Goal: Task Accomplishment & Management: Manage account settings

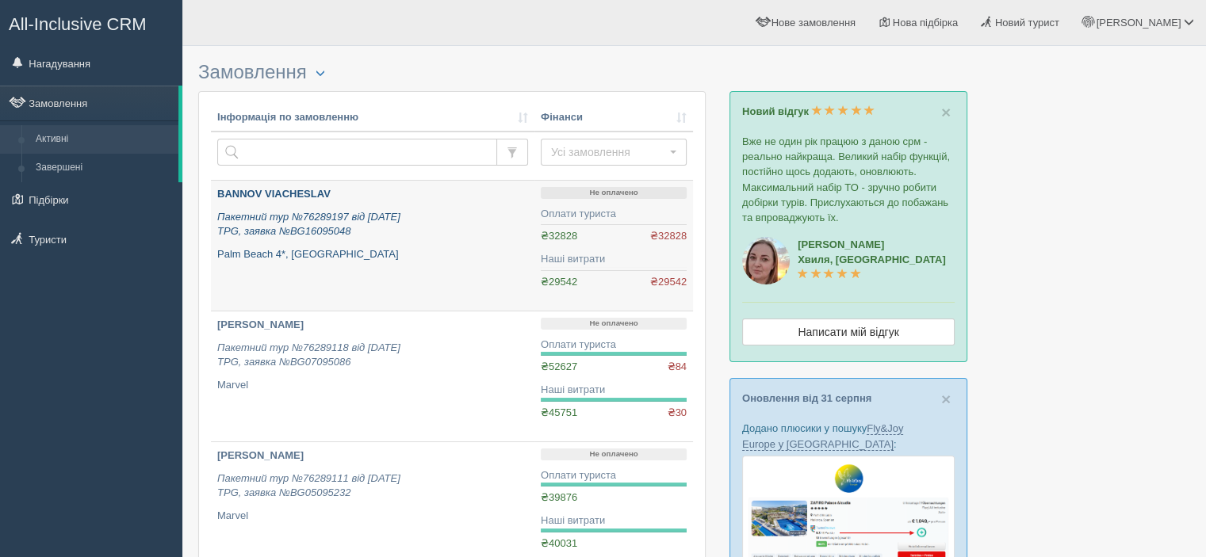
click at [322, 201] on p "BANNOV VIACHESLAV" at bounding box center [372, 194] width 311 height 15
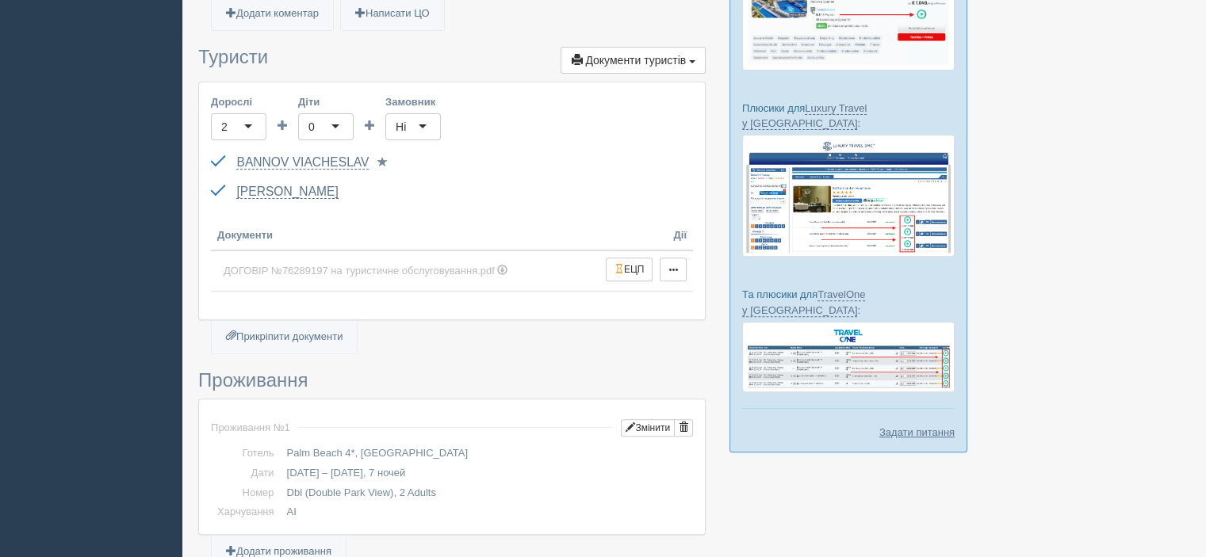
scroll to position [555, 0]
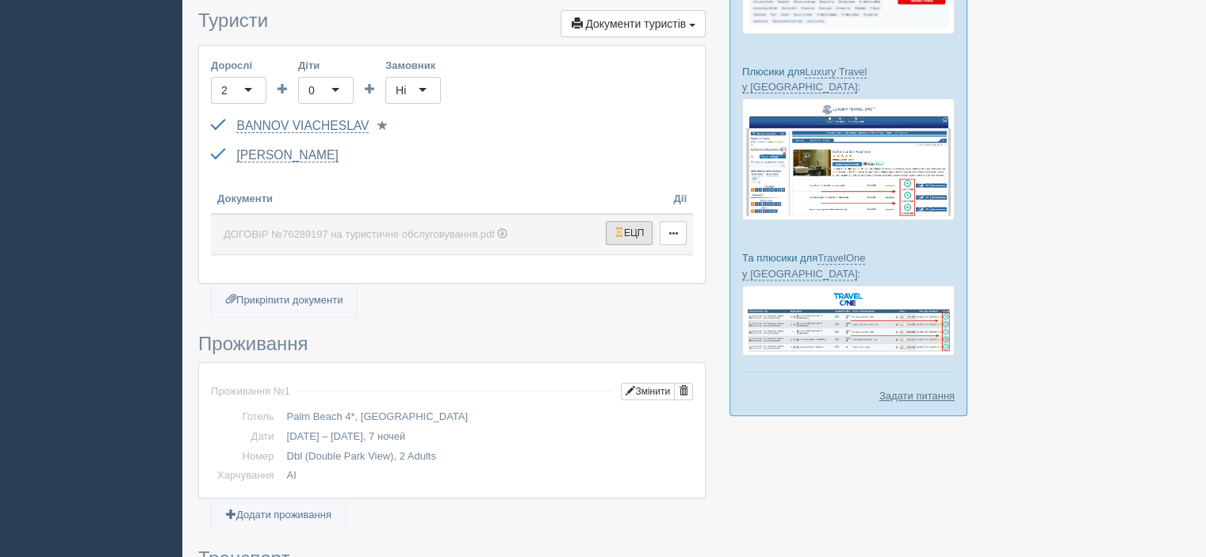
click at [616, 227] on span "button" at bounding box center [619, 232] width 10 height 10
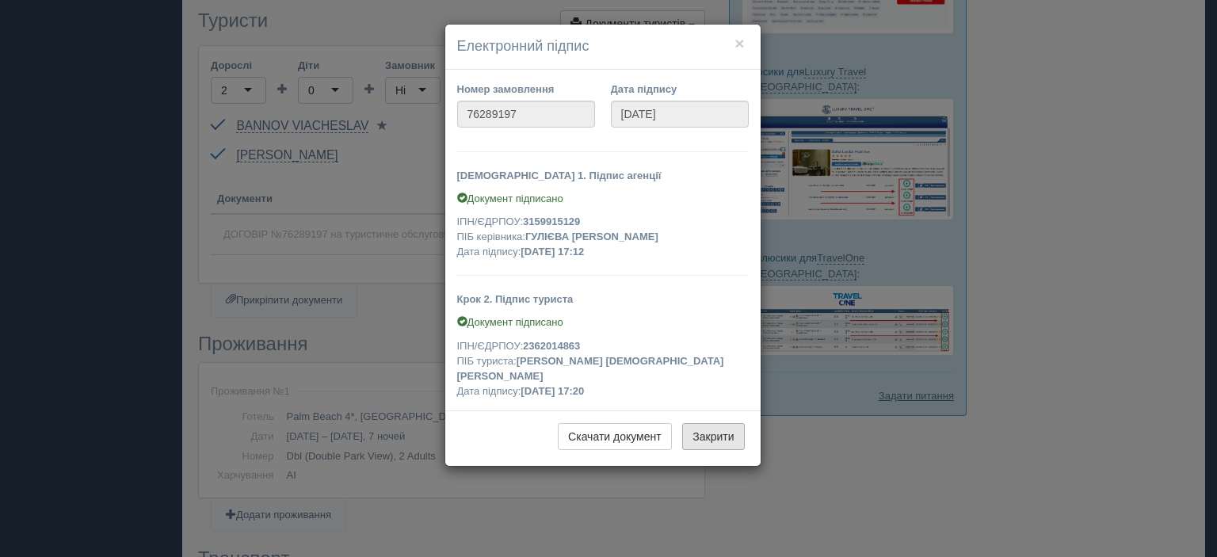
click at [721, 425] on button "Закрити" at bounding box center [713, 436] width 62 height 27
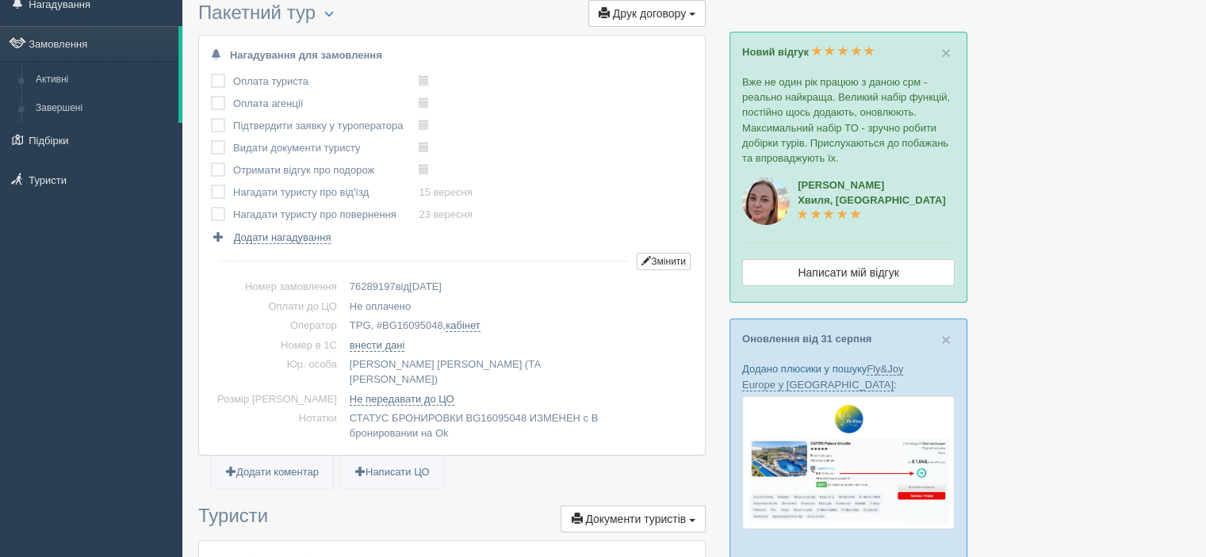
scroll to position [0, 0]
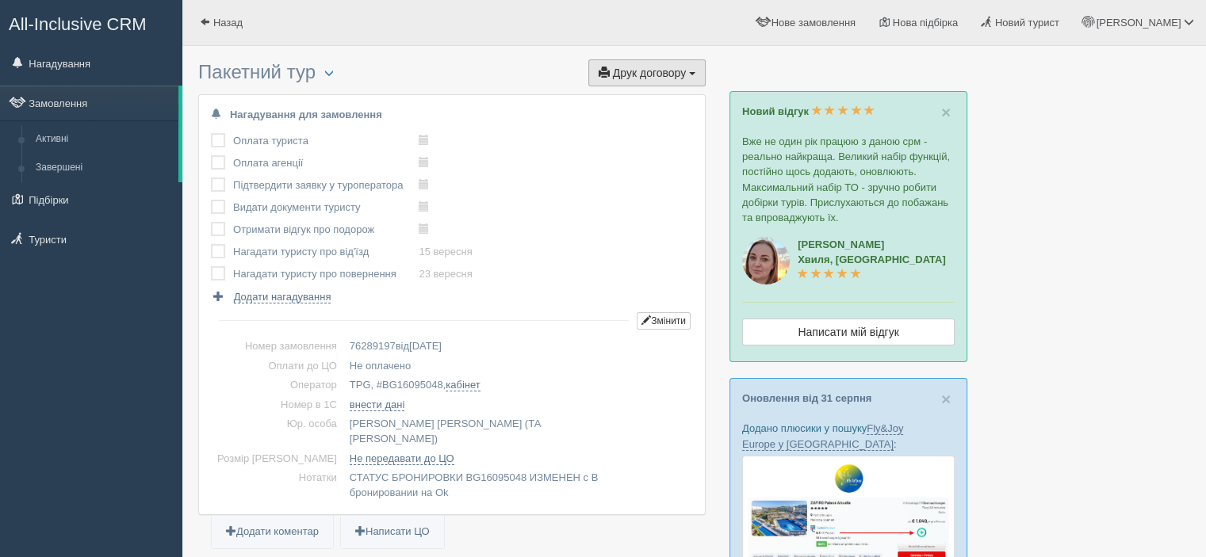
click at [647, 82] on button "Друк договору Друк" at bounding box center [646, 72] width 117 height 27
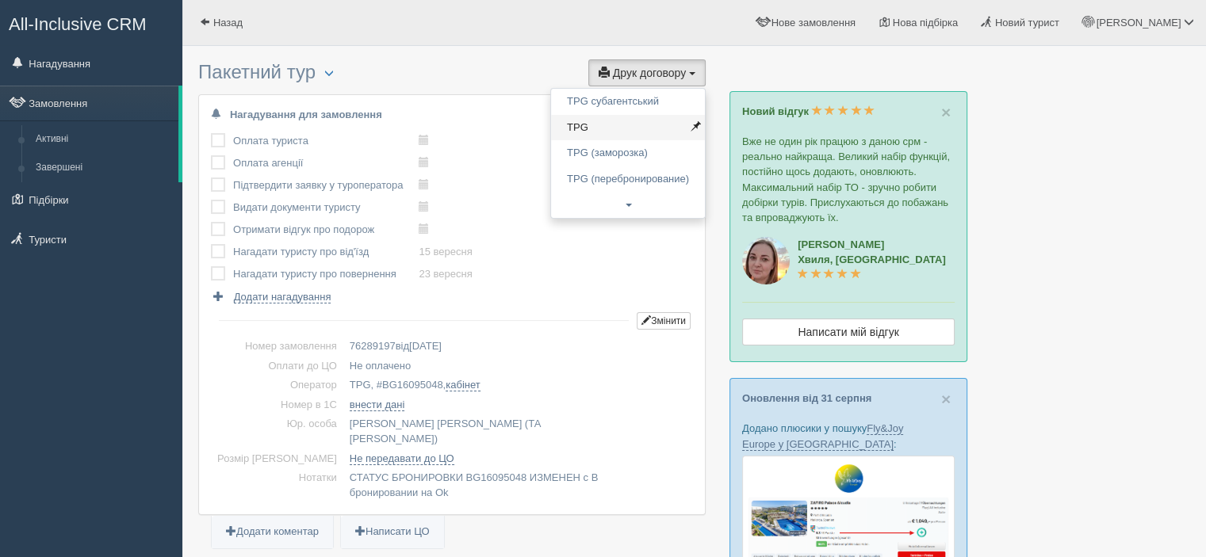
click at [633, 123] on link "TPG" at bounding box center [628, 128] width 154 height 26
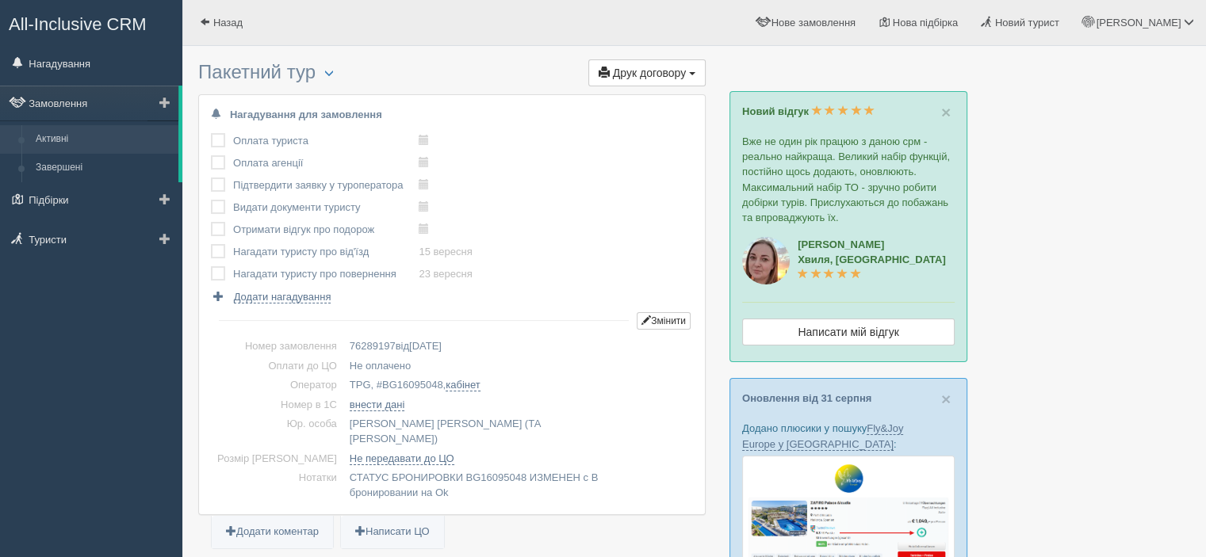
click at [72, 132] on link "Активні" at bounding box center [104, 139] width 150 height 29
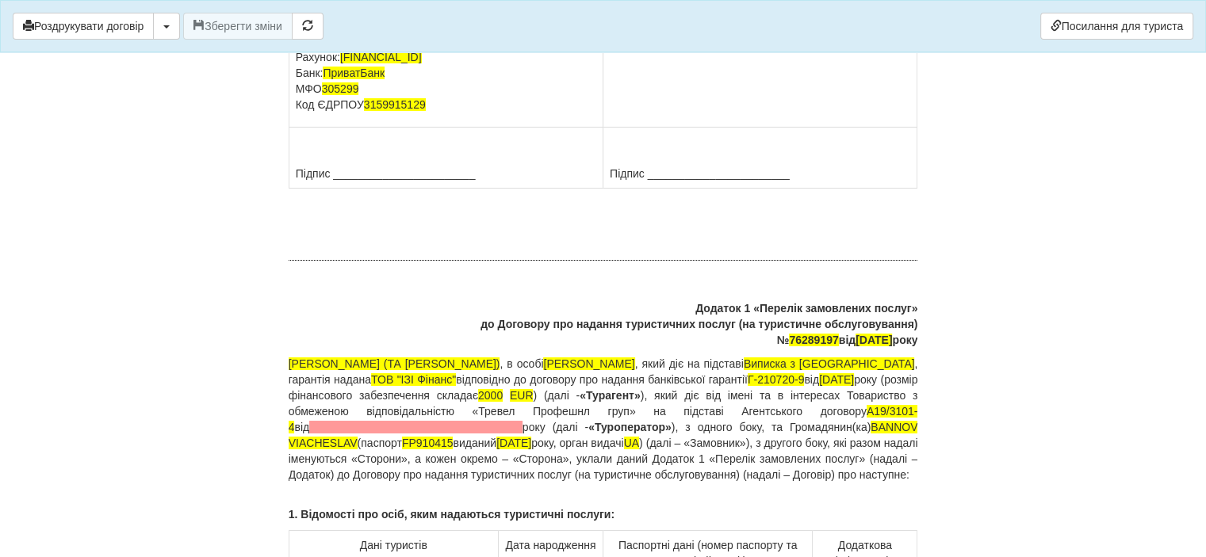
scroll to position [11628, 0]
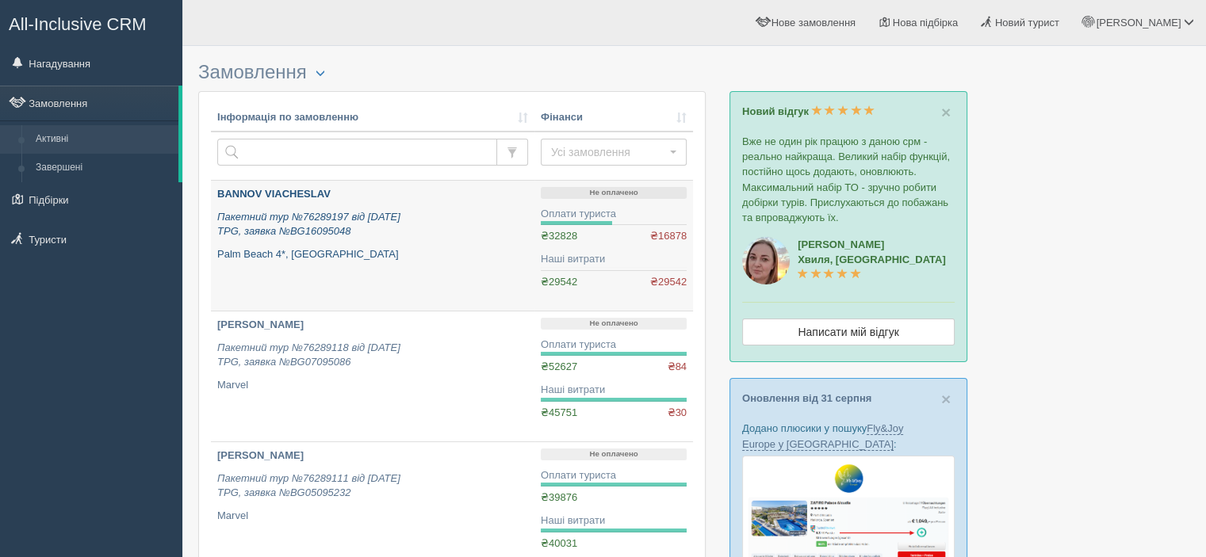
click at [371, 212] on icon "Пакетний тур №76289197 від 04.09.2025 TPG, заявка №BG16095048" at bounding box center [308, 224] width 183 height 27
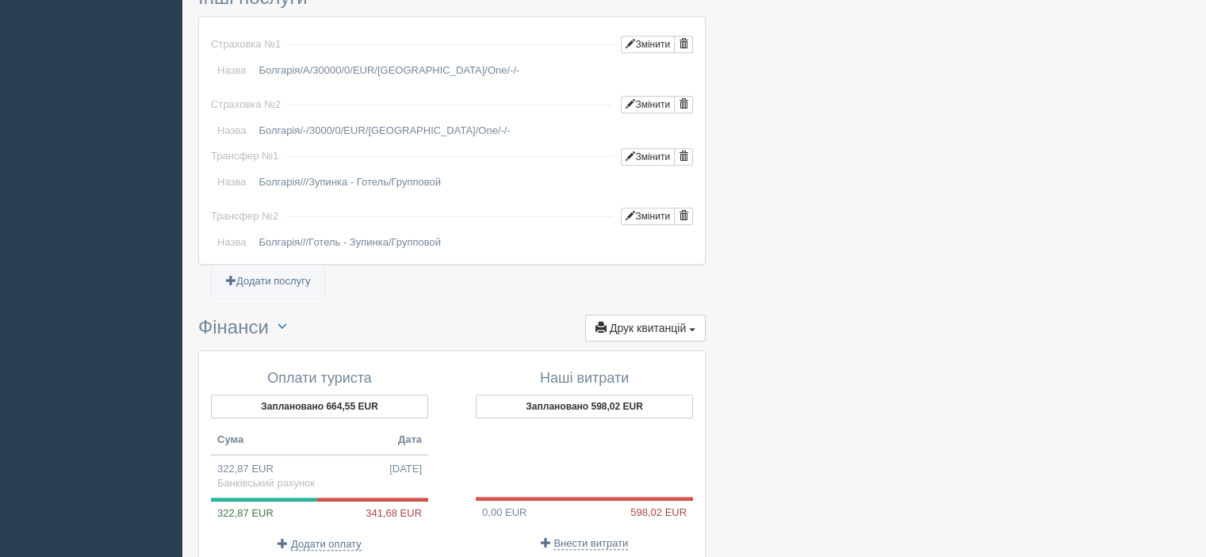
scroll to position [1636, 0]
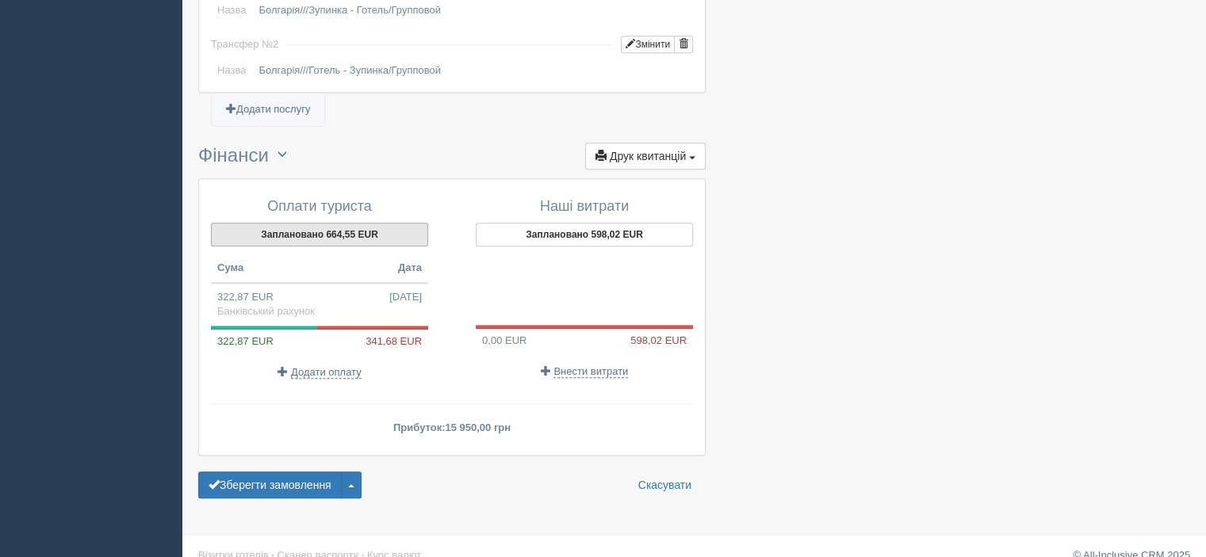
click at [345, 223] on button "Заплановано 664,55 EUR" at bounding box center [319, 235] width 217 height 24
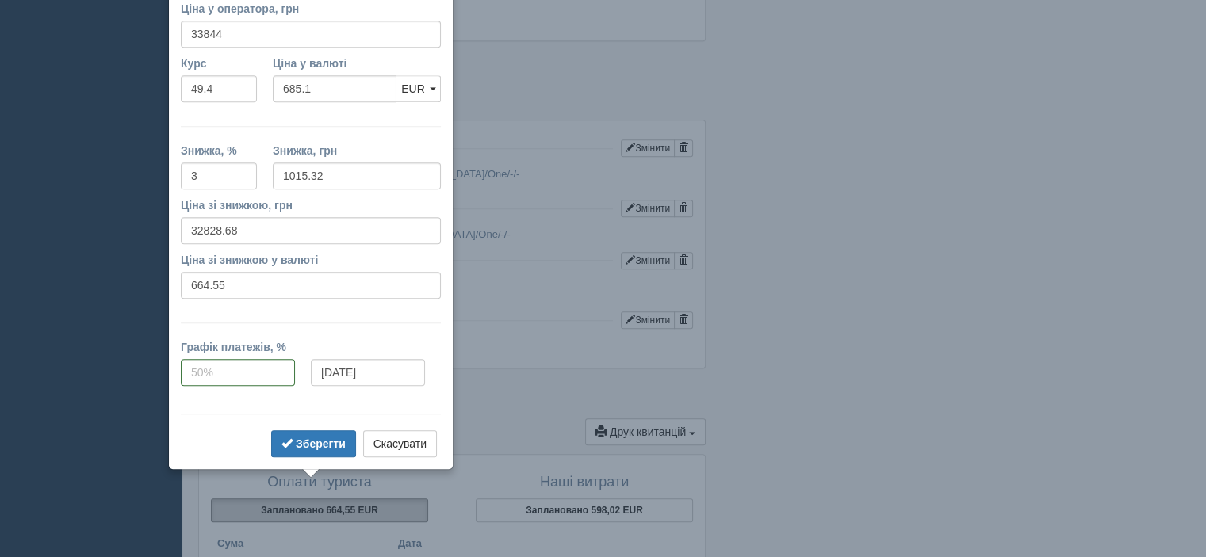
scroll to position [1325, 0]
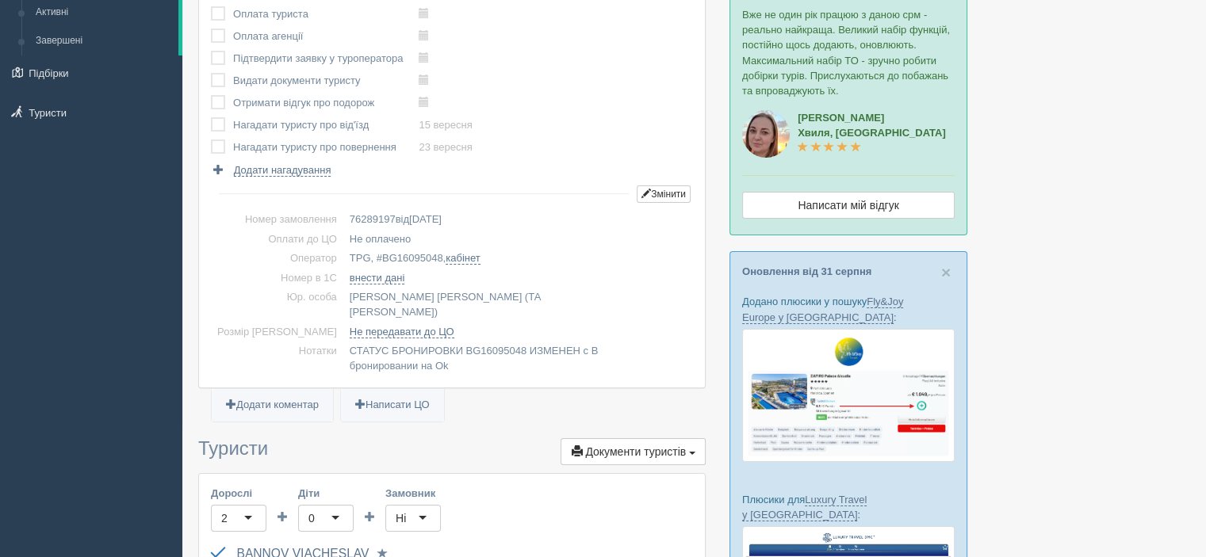
scroll to position [0, 0]
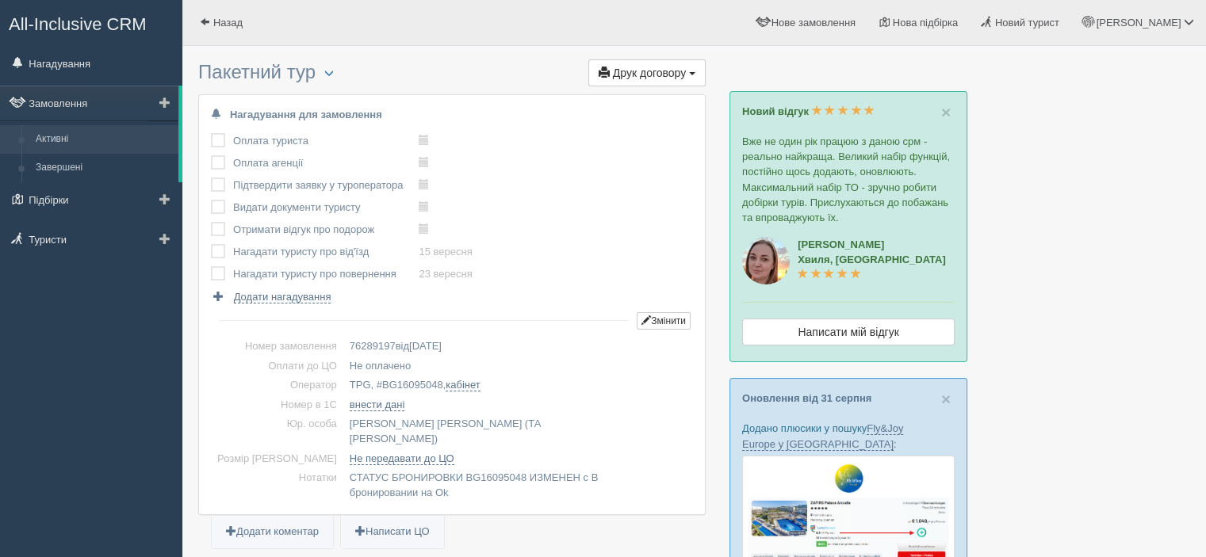
click at [63, 132] on link "Активні" at bounding box center [104, 139] width 150 height 29
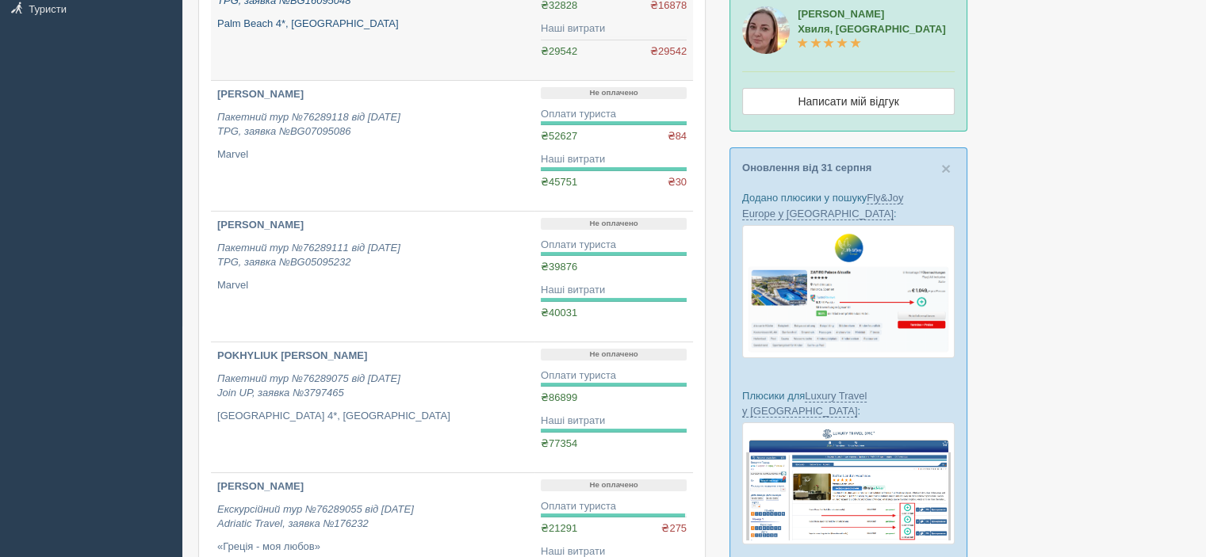
scroll to position [238, 0]
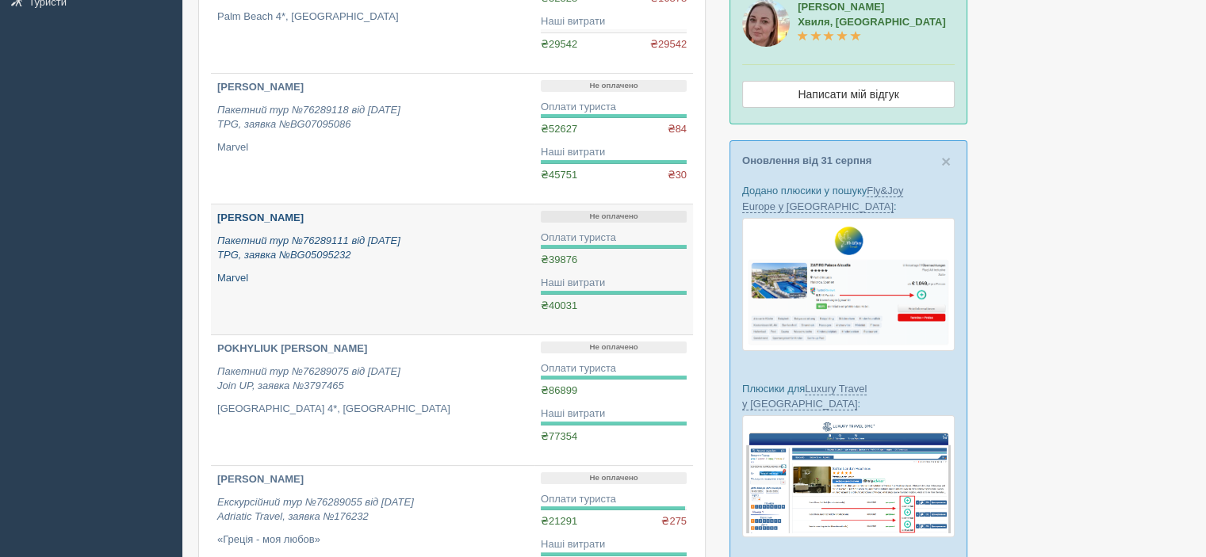
click at [407, 254] on p "Пакетний тур №76289111 від 12.08.2025 TPG, заявка №BG05095232" at bounding box center [372, 248] width 311 height 29
click at [304, 214] on b "[PERSON_NAME]" at bounding box center [260, 218] width 86 height 12
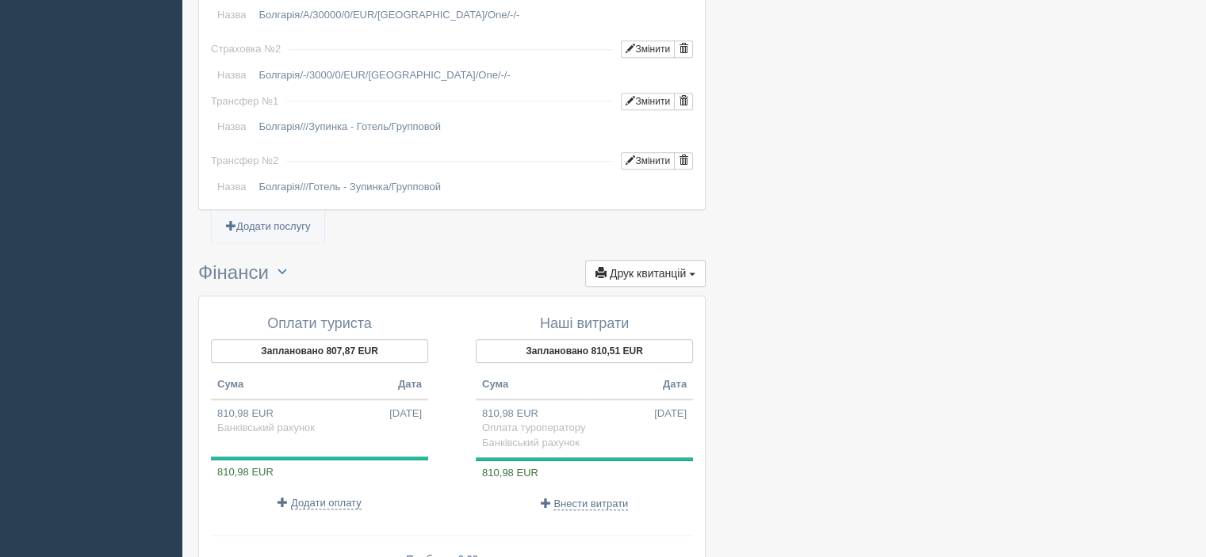
scroll to position [1550, 0]
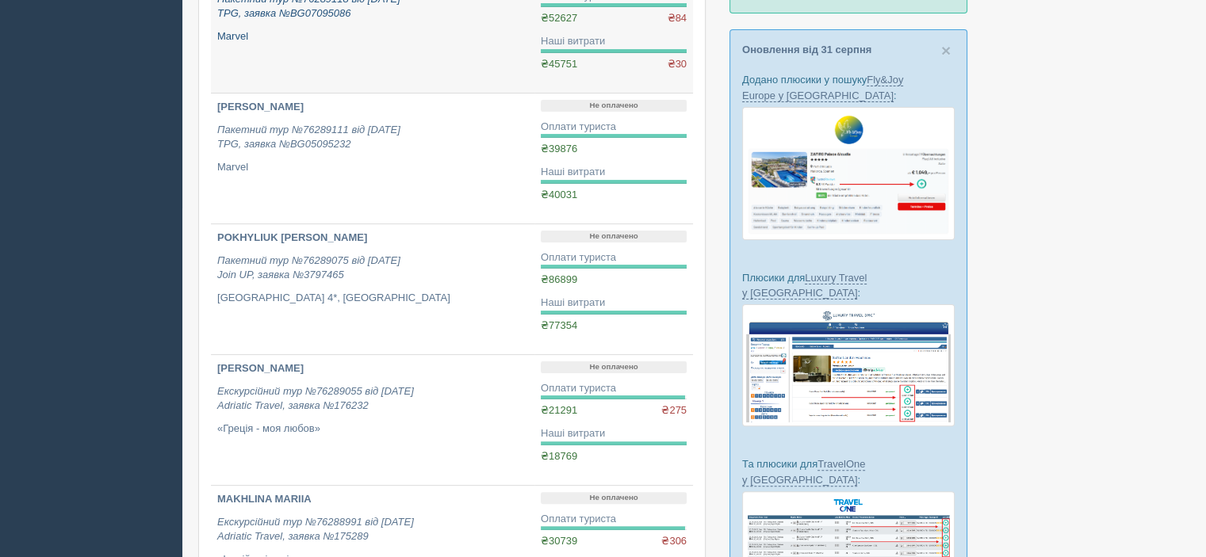
scroll to position [396, 0]
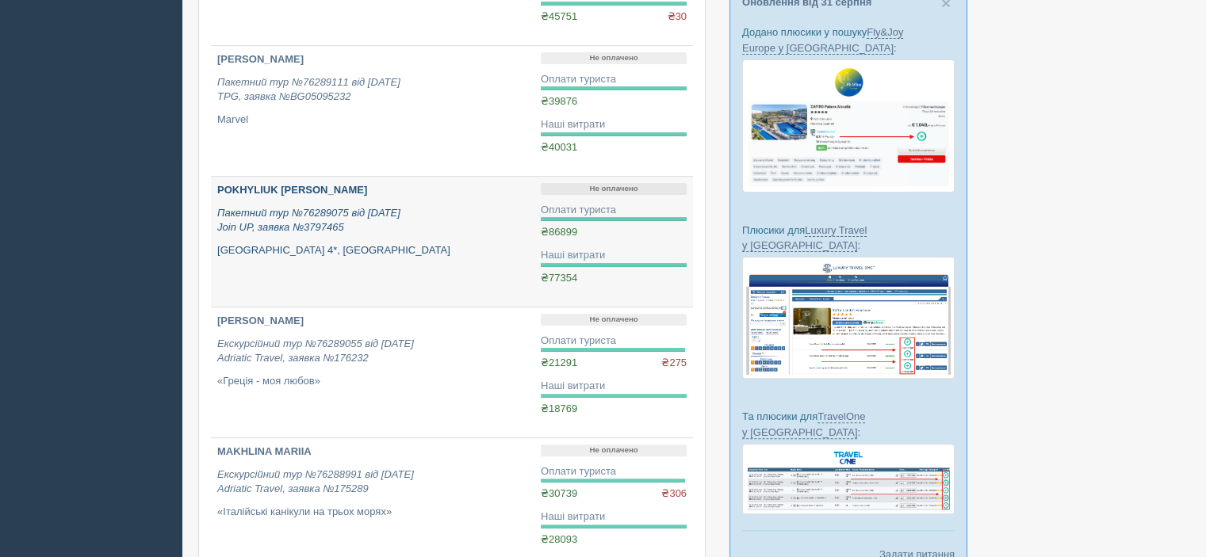
click at [300, 186] on b "POKHYLIUK [PERSON_NAME]" at bounding box center [292, 190] width 150 height 12
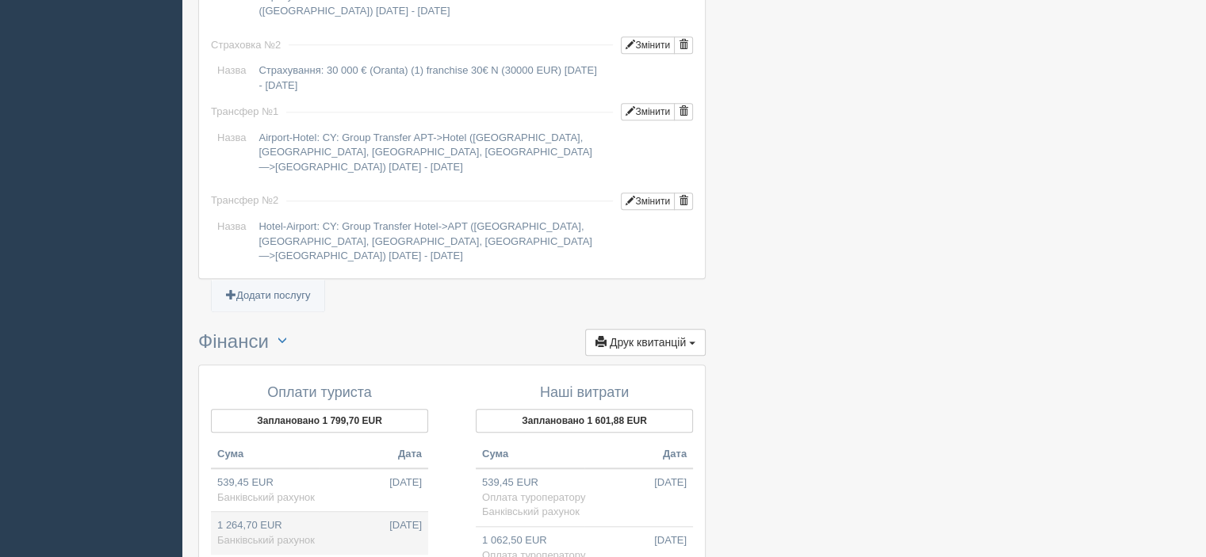
scroll to position [1733, 0]
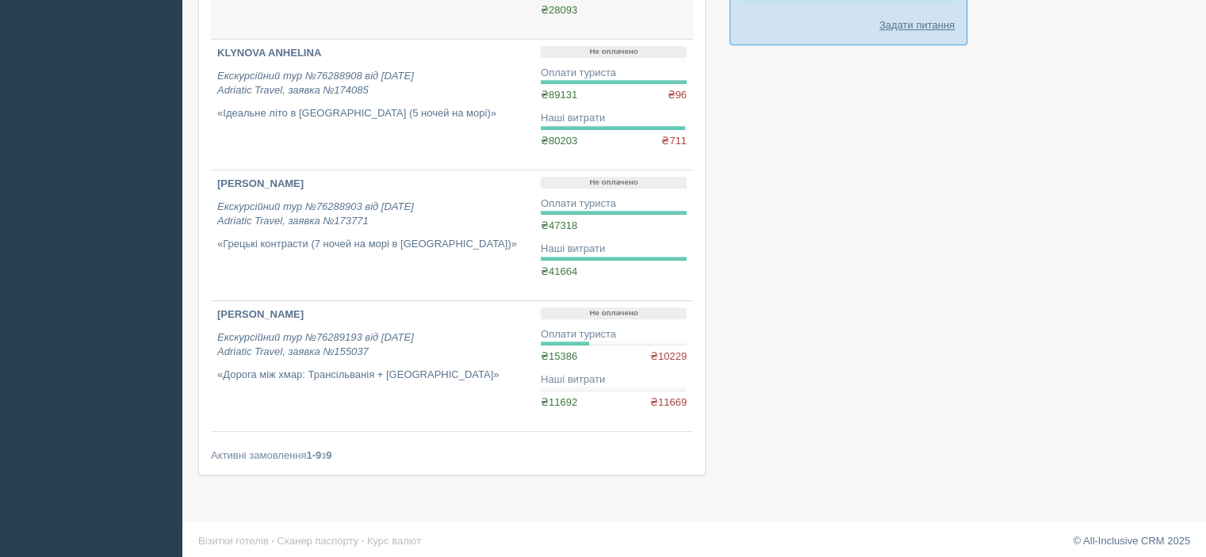
scroll to position [929, 0]
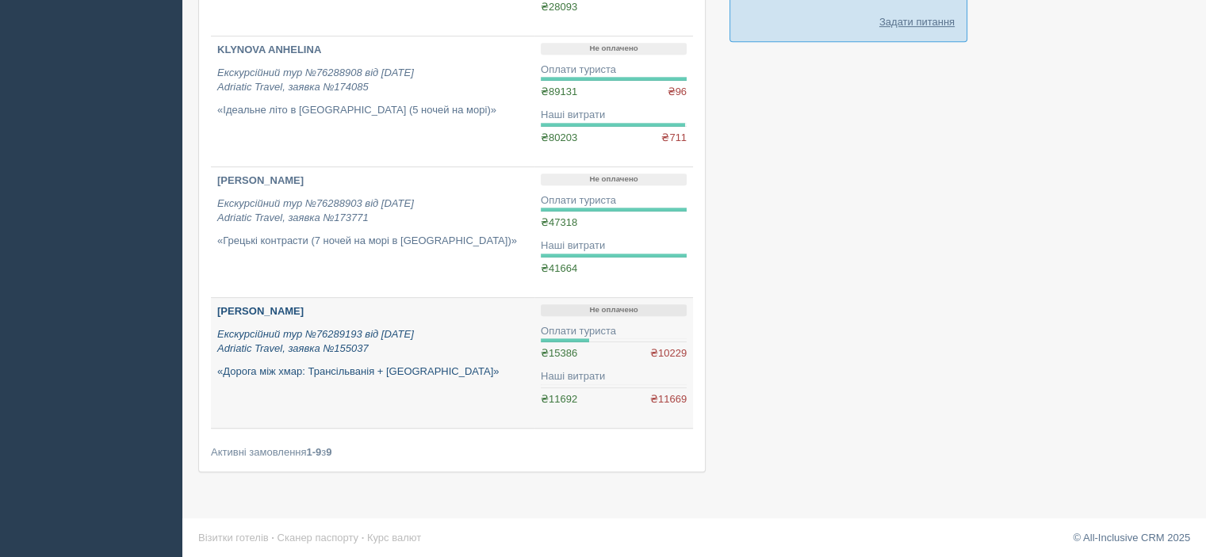
click at [285, 307] on b "[PERSON_NAME]" at bounding box center [260, 311] width 86 height 12
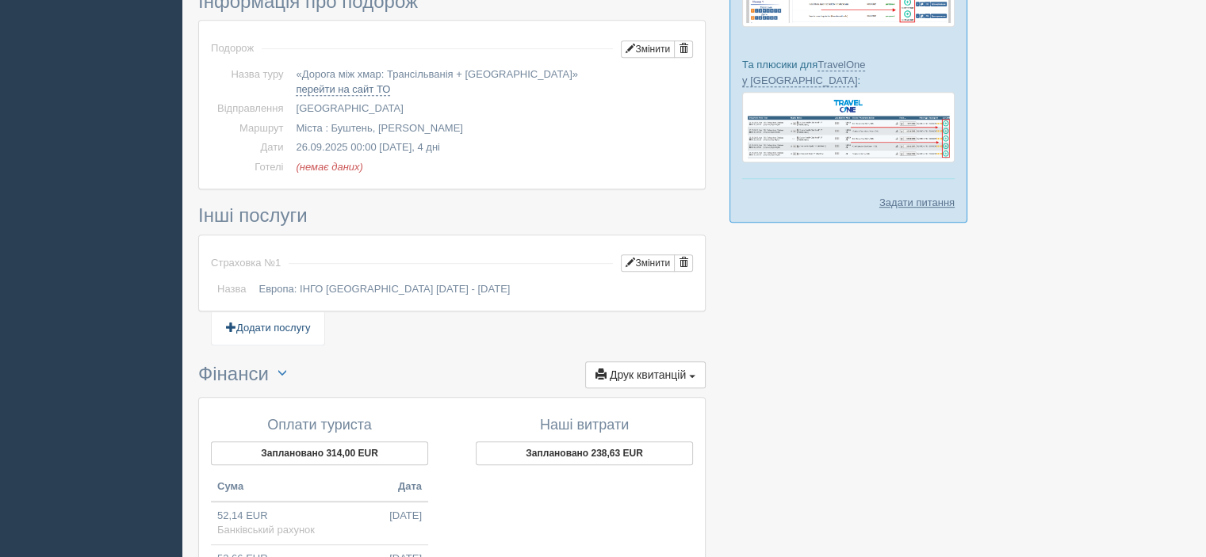
scroll to position [1026, 0]
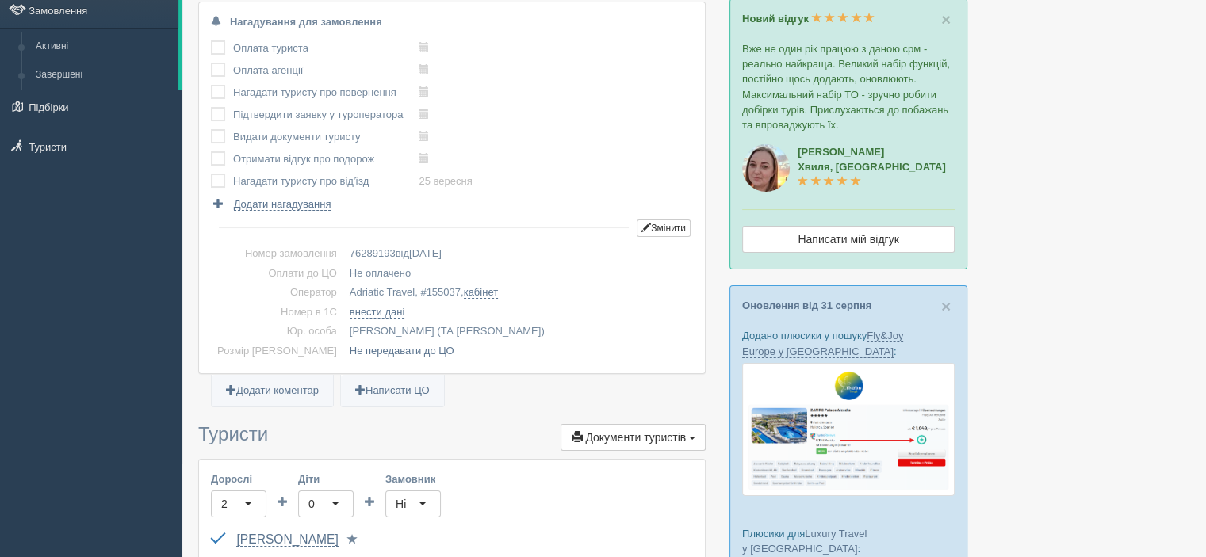
scroll to position [0, 0]
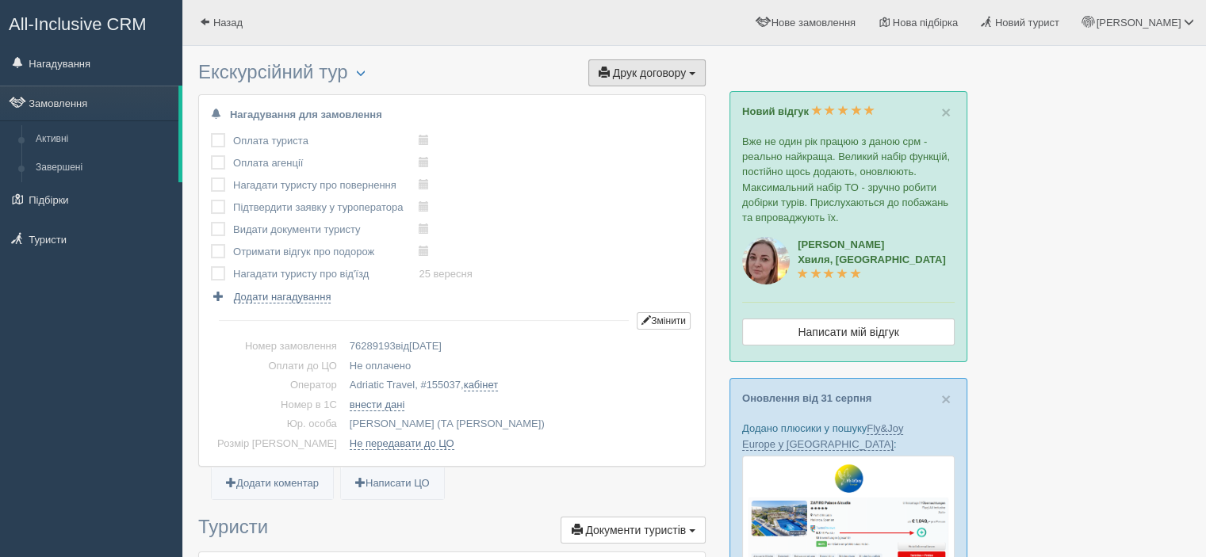
click at [649, 72] on span "Друк договору" at bounding box center [649, 73] width 73 height 13
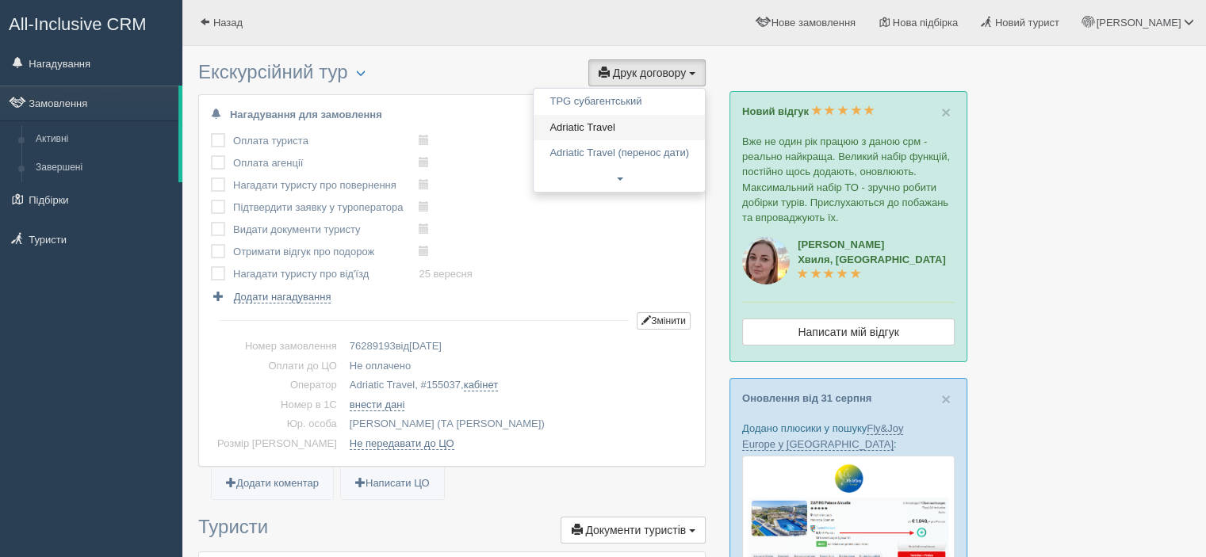
click at [605, 123] on link "Adriatic Travel" at bounding box center [618, 128] width 171 height 26
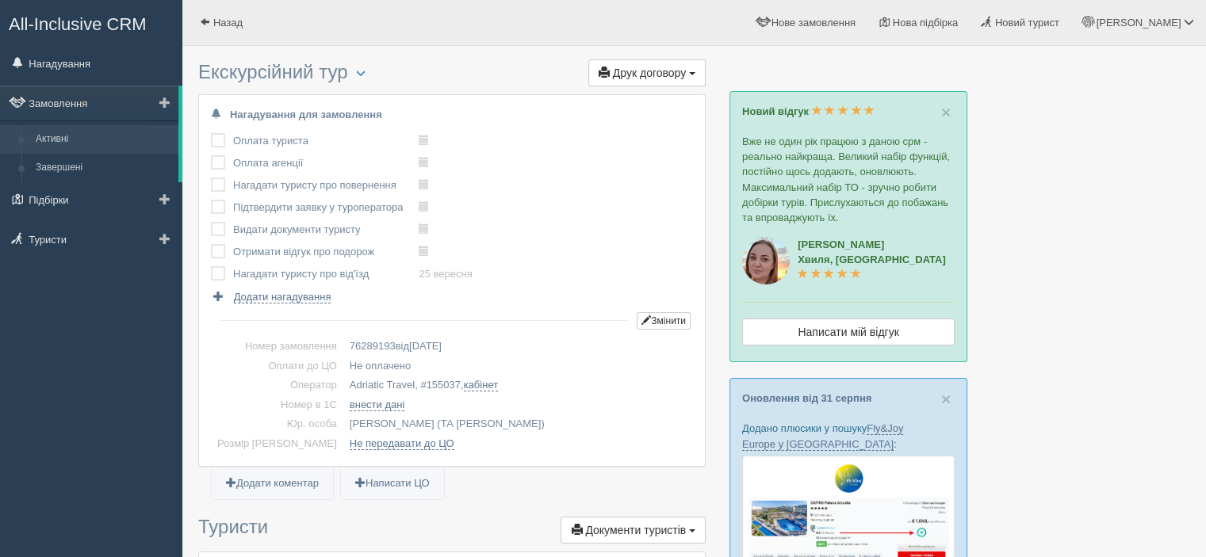
click at [45, 139] on link "Активні" at bounding box center [104, 139] width 150 height 29
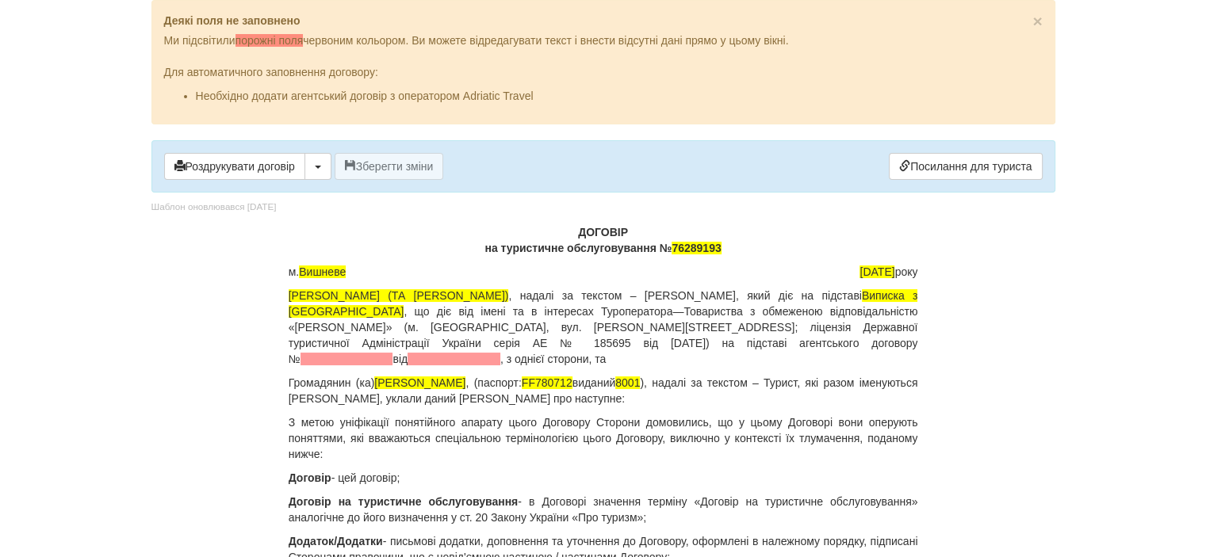
click at [393, 353] on span at bounding box center [346, 359] width 93 height 13
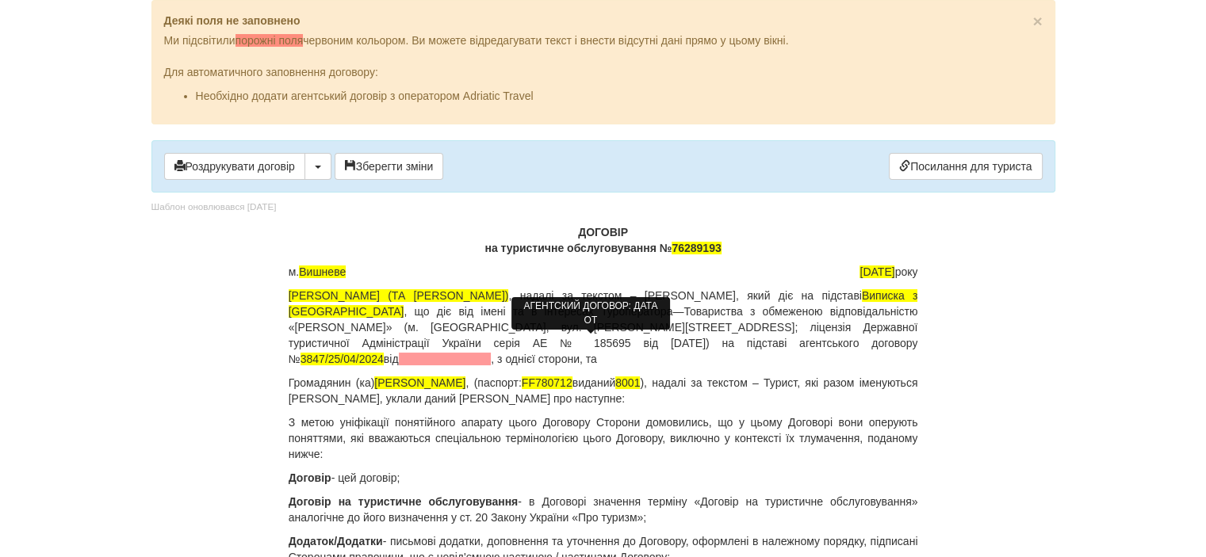
click at [491, 353] on span at bounding box center [445, 359] width 93 height 13
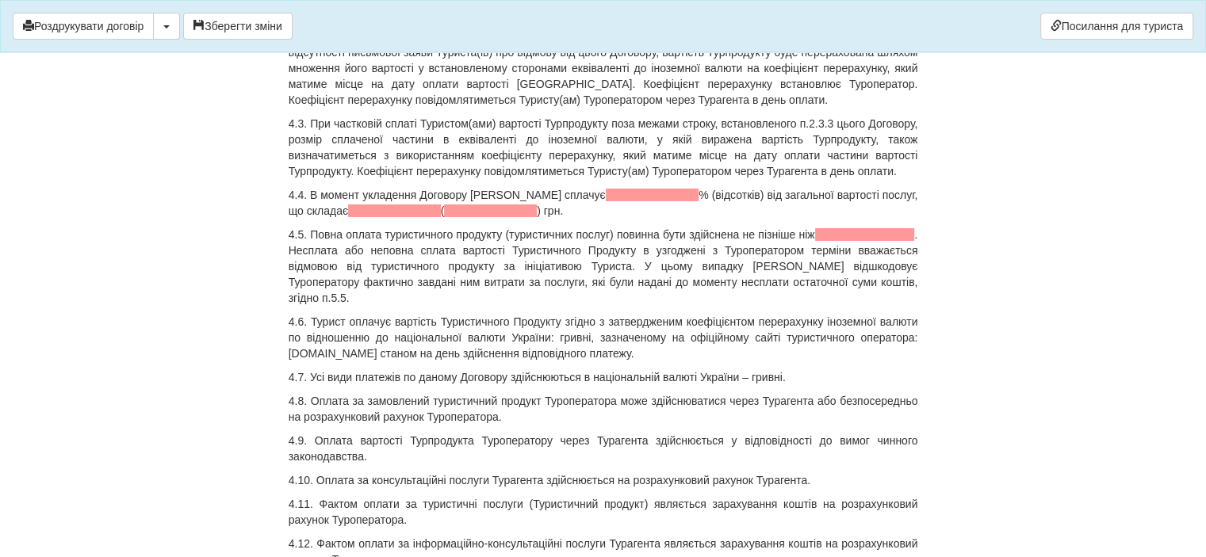
scroll to position [5628, 0]
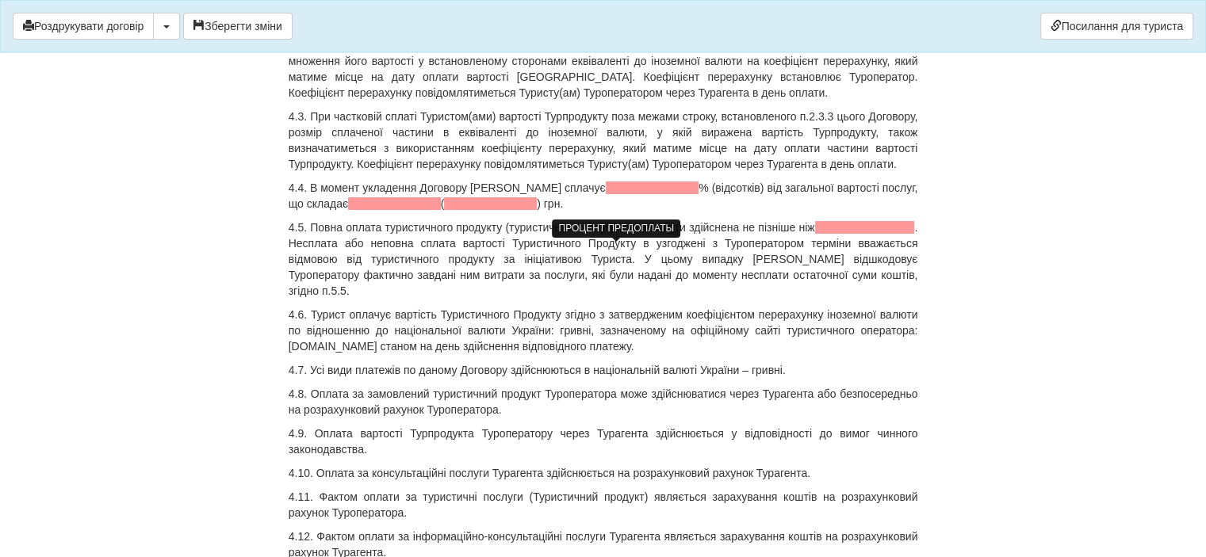
click at [606, 194] on span at bounding box center [653, 188] width 94 height 13
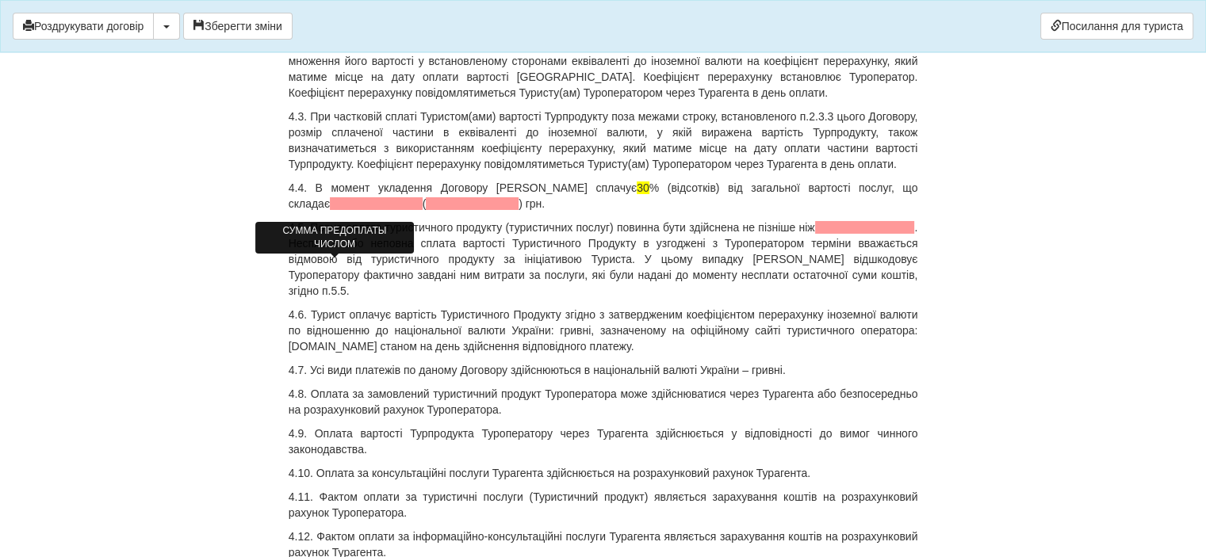
click at [361, 210] on span at bounding box center [376, 203] width 93 height 13
click at [373, 210] on span at bounding box center [419, 203] width 93 height 13
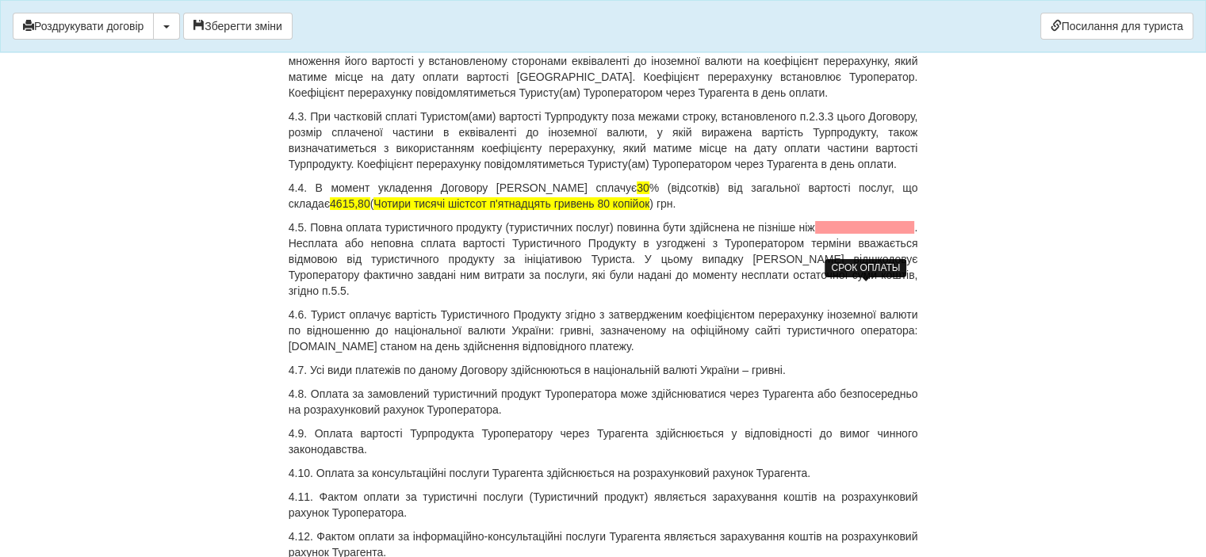
click at [845, 234] on span at bounding box center [865, 227] width 100 height 13
click at [699, 418] on p "4.8. Оплата за замовлений туристичний продукт Туроператора може здійснюватися ч…" at bounding box center [603, 402] width 629 height 32
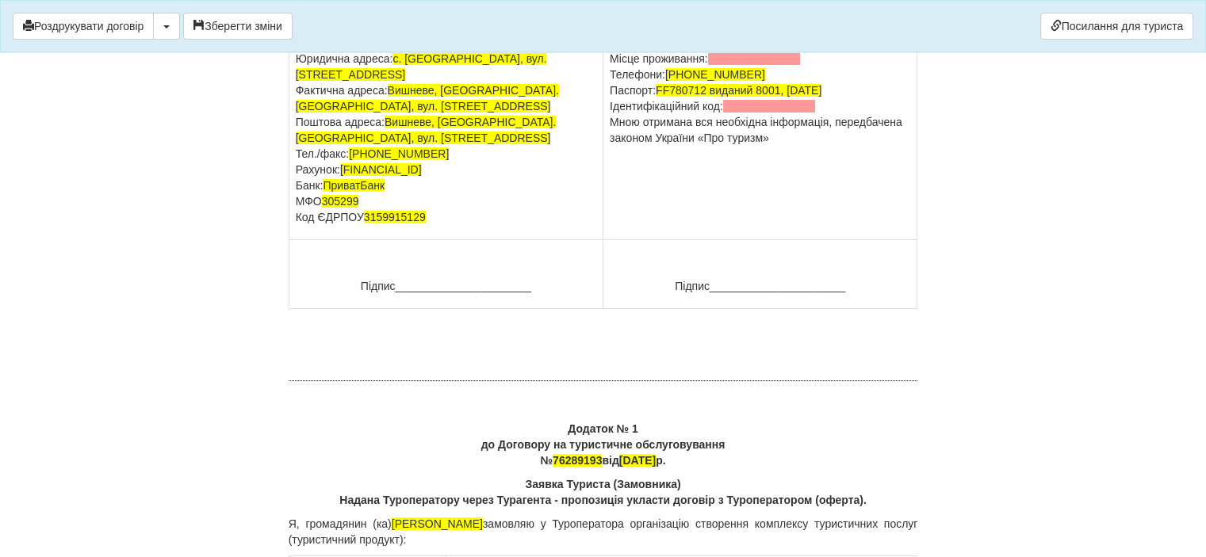
scroll to position [11969, 0]
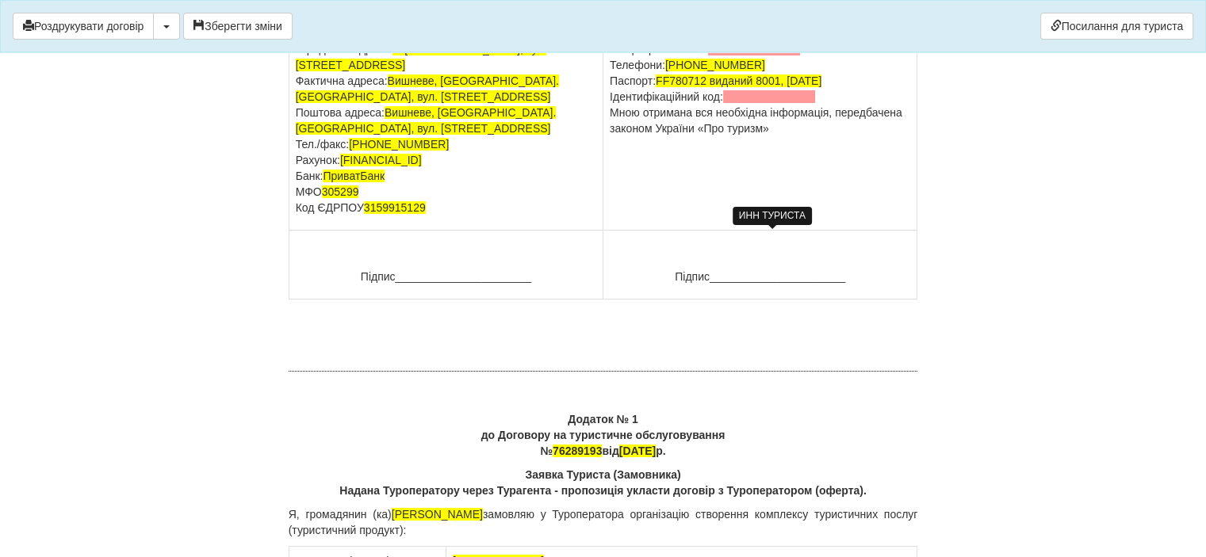
click at [761, 103] on span at bounding box center [769, 96] width 93 height 13
click at [763, 103] on span at bounding box center [769, 96] width 93 height 13
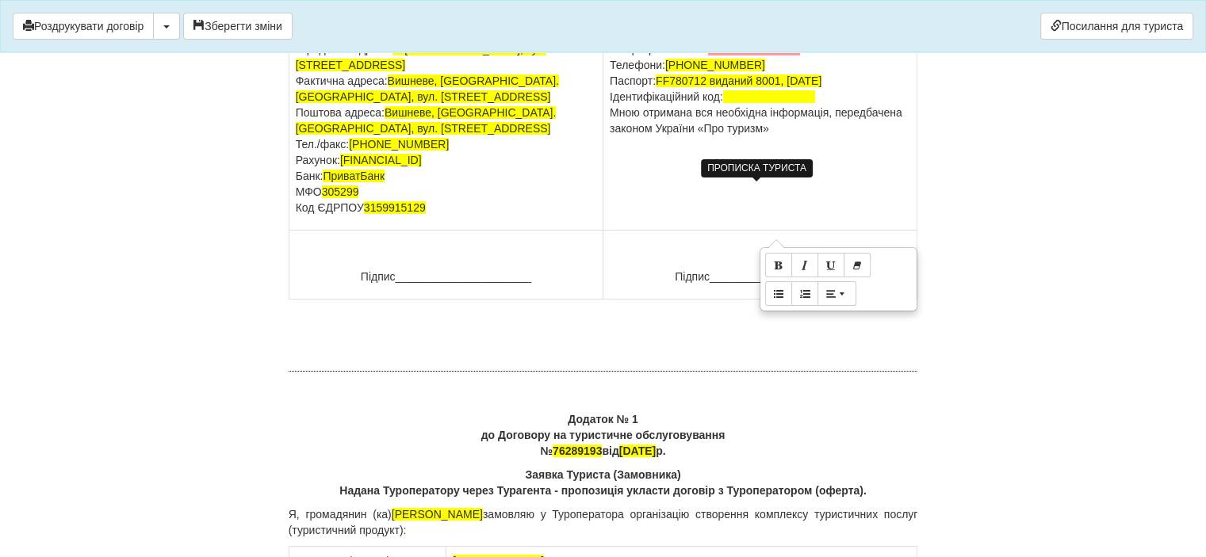
click at [735, 55] on span at bounding box center [754, 49] width 93 height 13
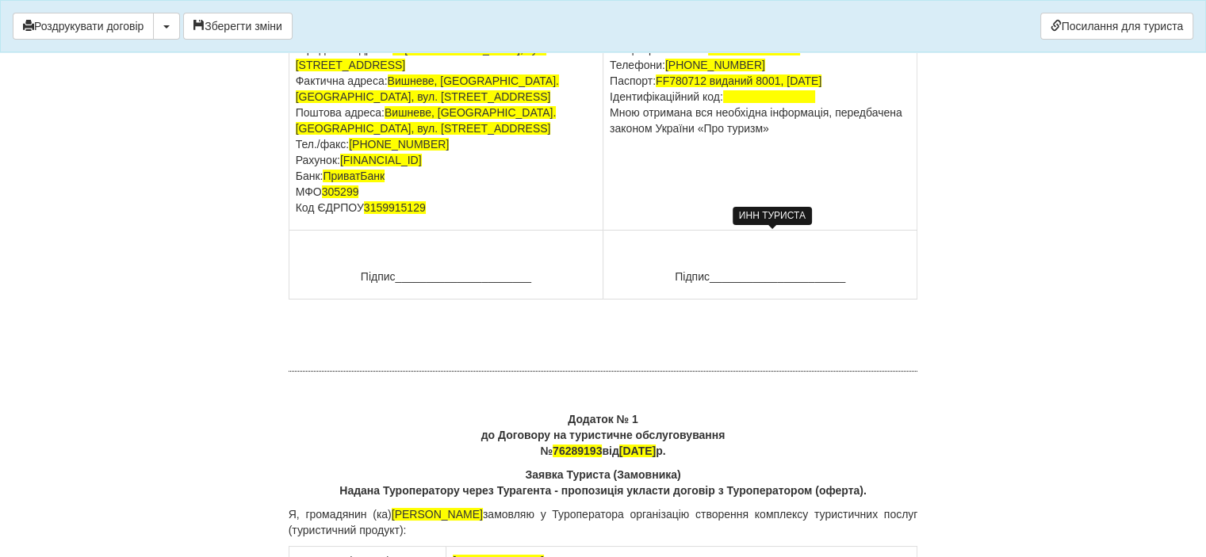
click at [766, 103] on span at bounding box center [769, 96] width 93 height 13
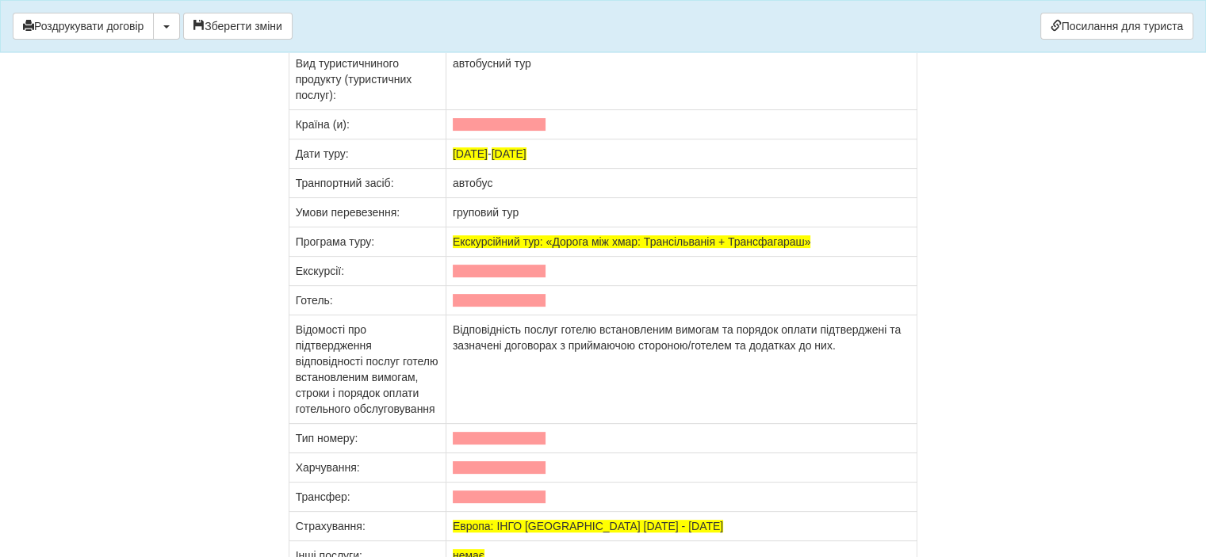
scroll to position [12523, 0]
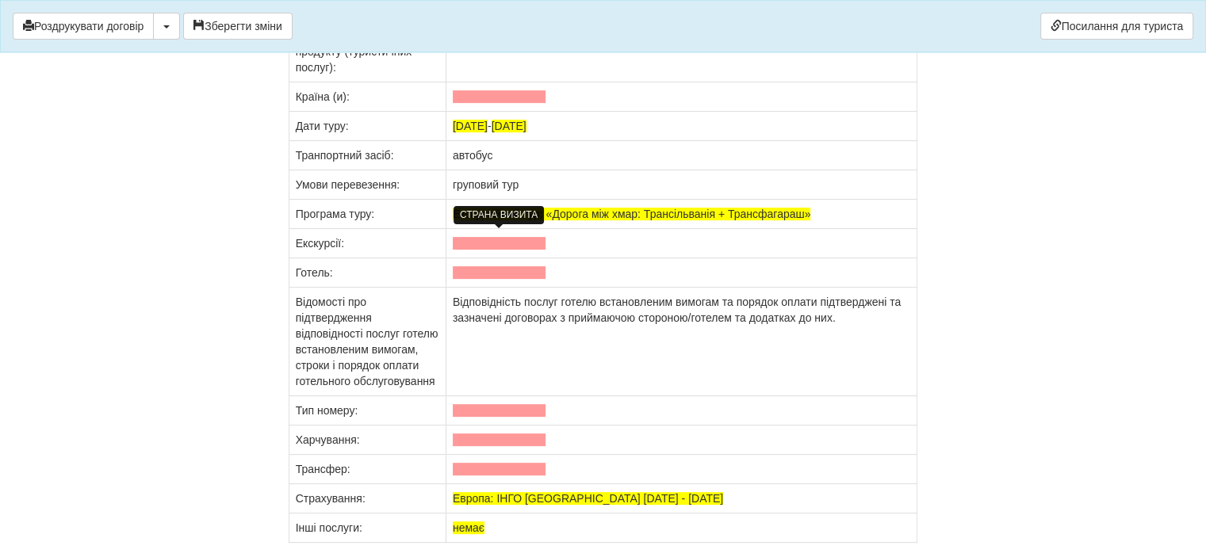
click at [479, 103] on span at bounding box center [499, 96] width 93 height 13
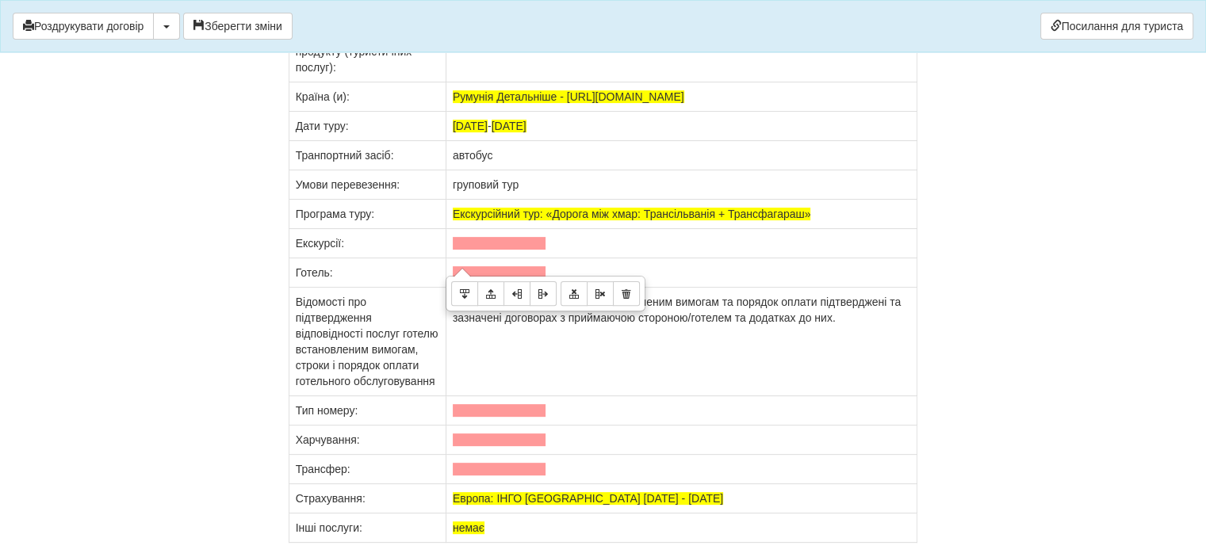
drag, startPoint x: 522, startPoint y: 250, endPoint x: 495, endPoint y: 238, distance: 30.5
click at [495, 112] on td "Румунія Детальніше - https://adriatic-travel.com.ua/tour/doroga-mizh-hmar-trans…" at bounding box center [681, 96] width 472 height 29
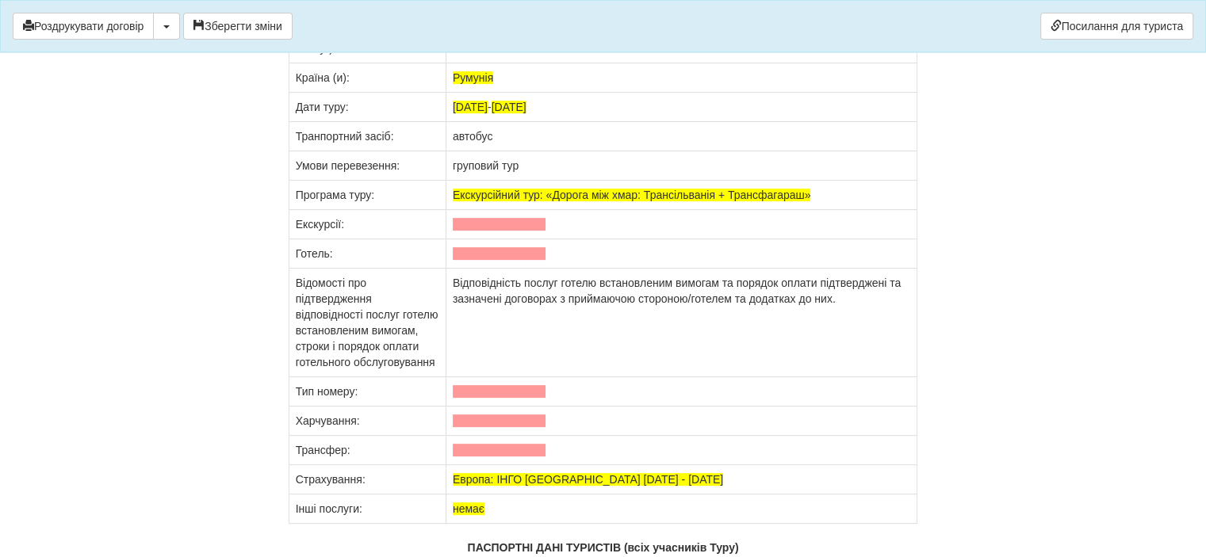
scroll to position [12603, 0]
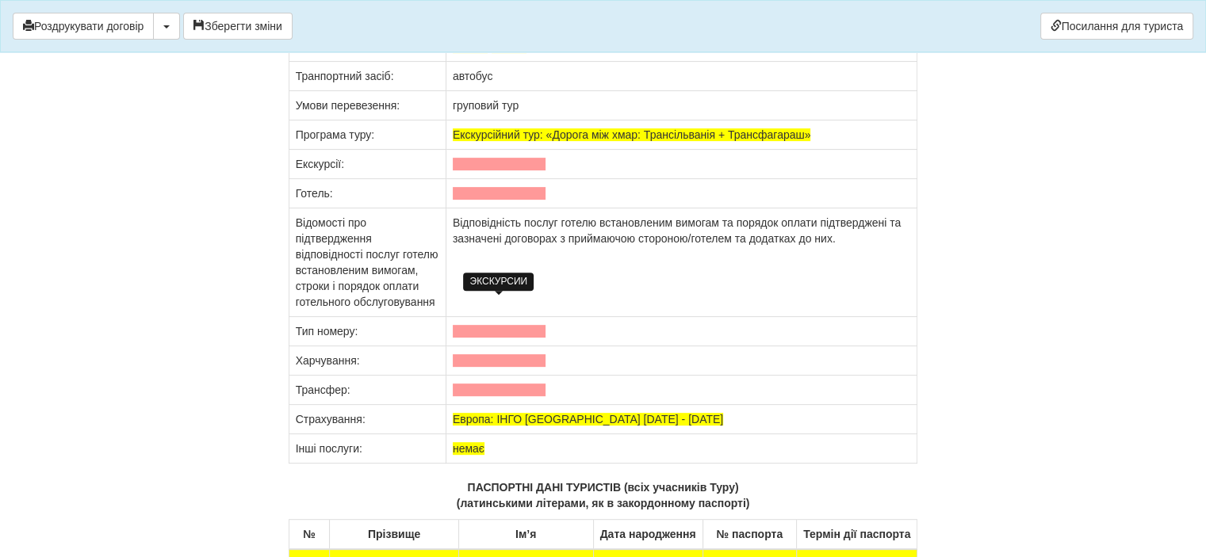
click at [499, 170] on span at bounding box center [499, 164] width 93 height 13
click at [476, 200] on span at bounding box center [499, 193] width 93 height 13
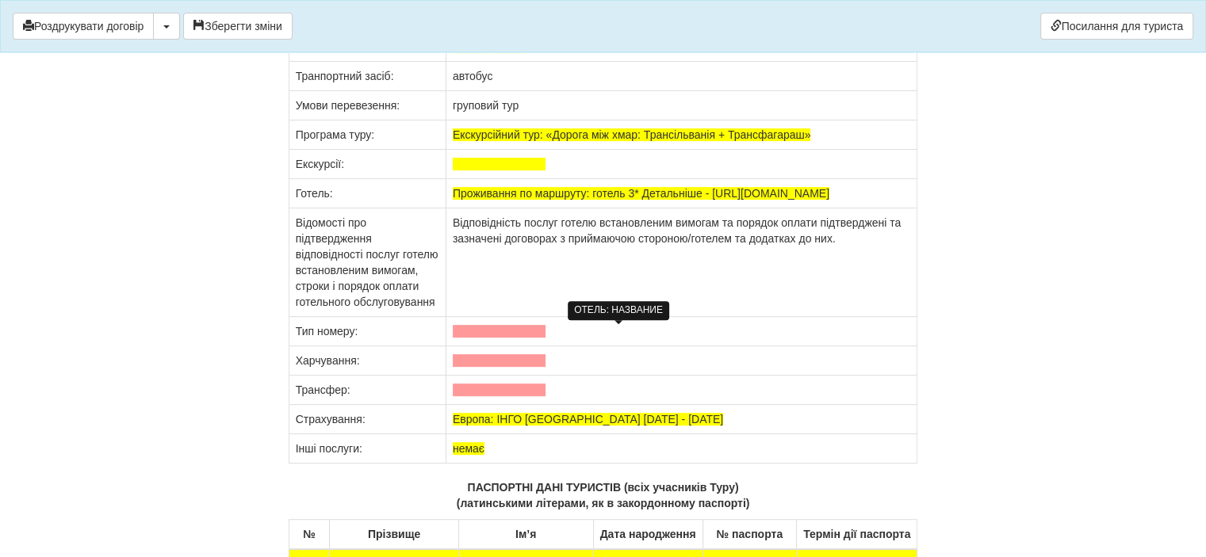
drag, startPoint x: 766, startPoint y: 348, endPoint x: 640, endPoint y: 326, distance: 127.2
click at [640, 200] on span "Проживання по маршруту: готель 3* Детальніше - https://adriatic-travel.com.ua/t…" at bounding box center [641, 193] width 376 height 13
click at [757, 208] on td "Проживання по маршруту: готель 3* Детальніше - https://adriatic-travel.com.ua/t…" at bounding box center [681, 193] width 472 height 29
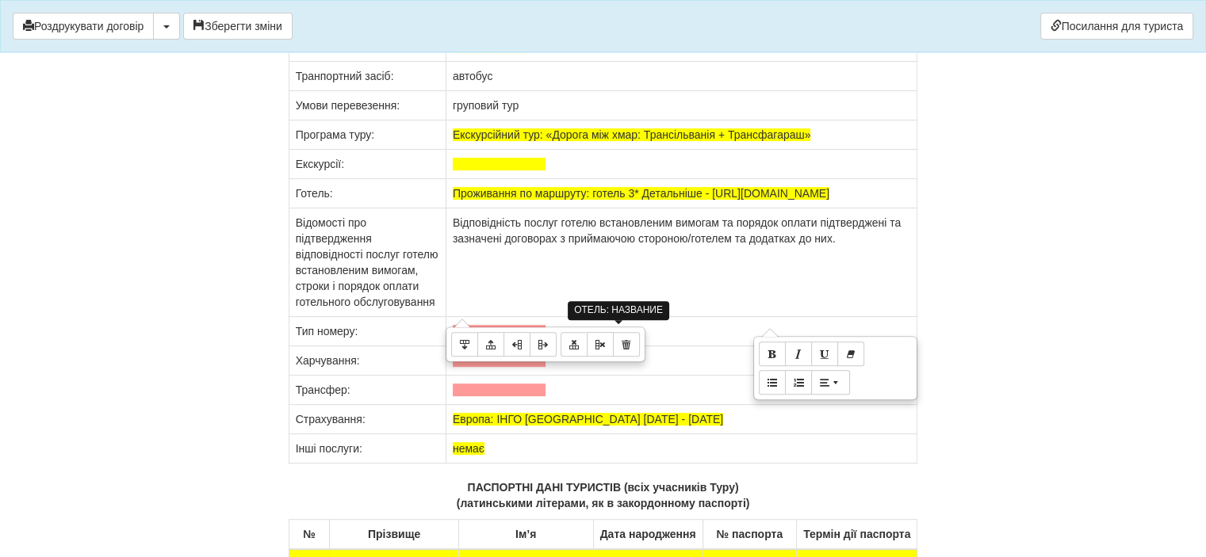
click at [854, 179] on td at bounding box center [681, 164] width 472 height 29
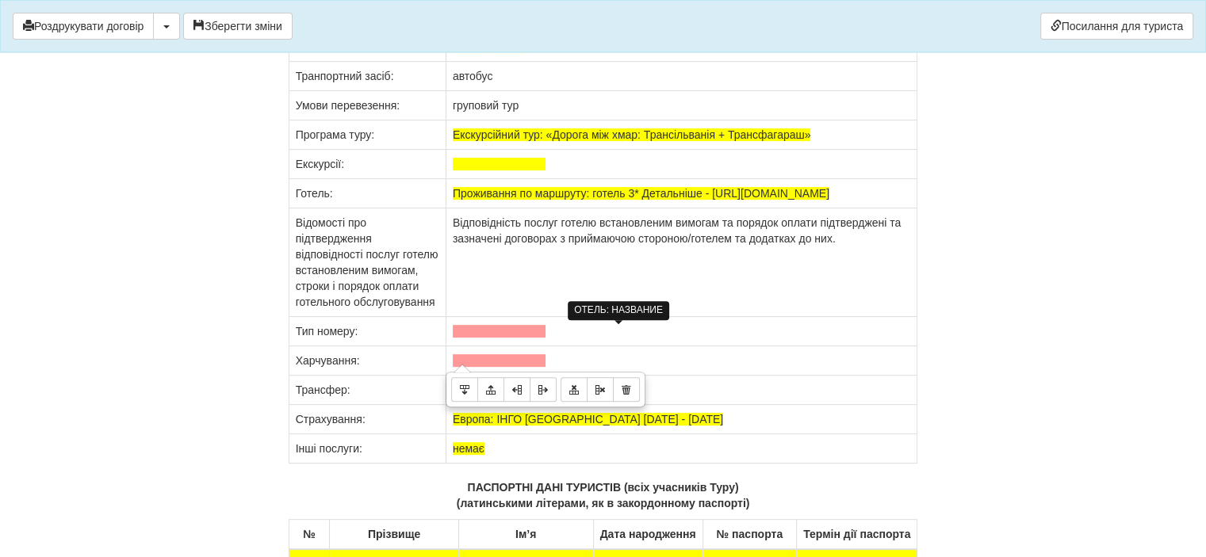
click at [774, 208] on td "Проживання по маршруту: готель 3* Детальніше - https://adriatic-travel.com.ua/t…" at bounding box center [681, 193] width 472 height 29
drag, startPoint x: 769, startPoint y: 348, endPoint x: 644, endPoint y: 339, distance: 125.5
click at [640, 200] on span "Проживання по маршруту: готель 3* Детальніше - https://adriatic-travel.com.ua/t…" at bounding box center [641, 193] width 376 height 13
click at [650, 200] on span "Проживання по маршруту: готель 3* Детальніше - https://adriatic-travel.com.ua/t…" at bounding box center [641, 193] width 376 height 13
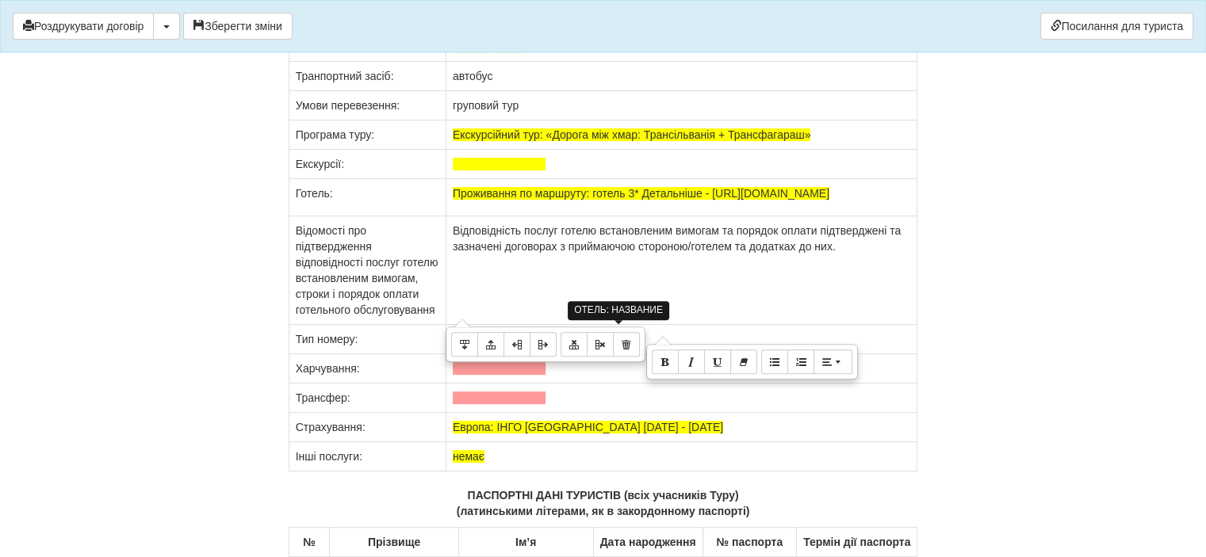
click at [785, 179] on td at bounding box center [681, 164] width 472 height 29
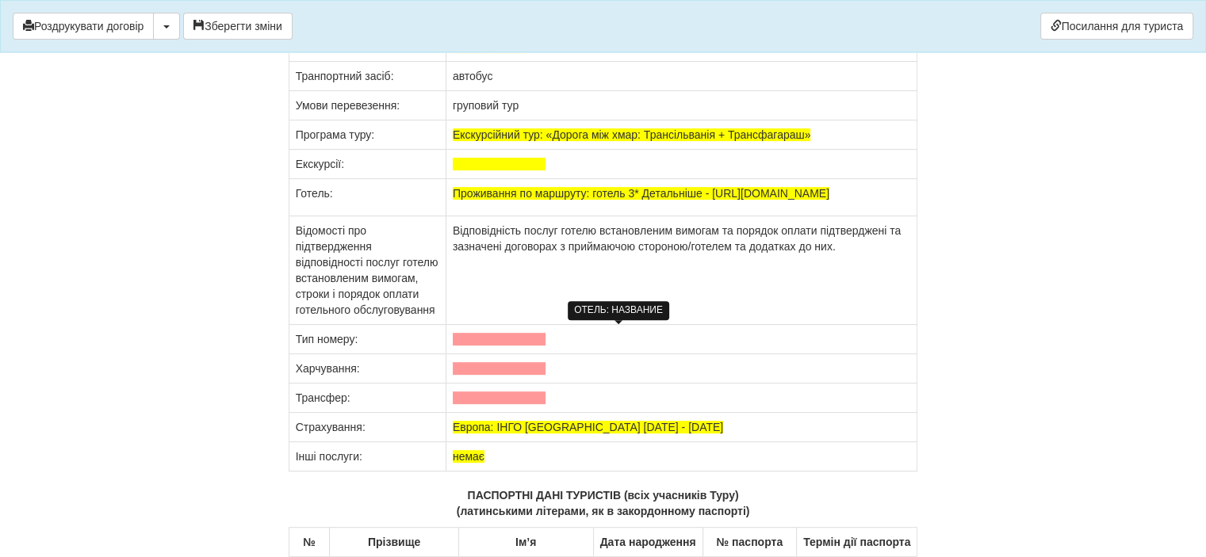
drag, startPoint x: 770, startPoint y: 346, endPoint x: 644, endPoint y: 332, distance: 127.6
click at [644, 200] on span "Проживання по маршруту: готель 3* Детальніше - https://adriatic-travel.com.ua/t…" at bounding box center [641, 193] width 376 height 13
click at [646, 200] on span "Проживання по маршруту: готель 3* Детальніше - https://adriatic-travel.com.ua/t…" at bounding box center [641, 193] width 376 height 13
click at [742, 200] on span "Проживання по маршруту: готель 3* Детальніше - https://adriatic-travel.com.ua/t…" at bounding box center [641, 193] width 376 height 13
click at [770, 200] on span "Проживання по маршруту: готель 3* Детальніше - https://adriatic-travel.com.ua/t…" at bounding box center [641, 193] width 376 height 13
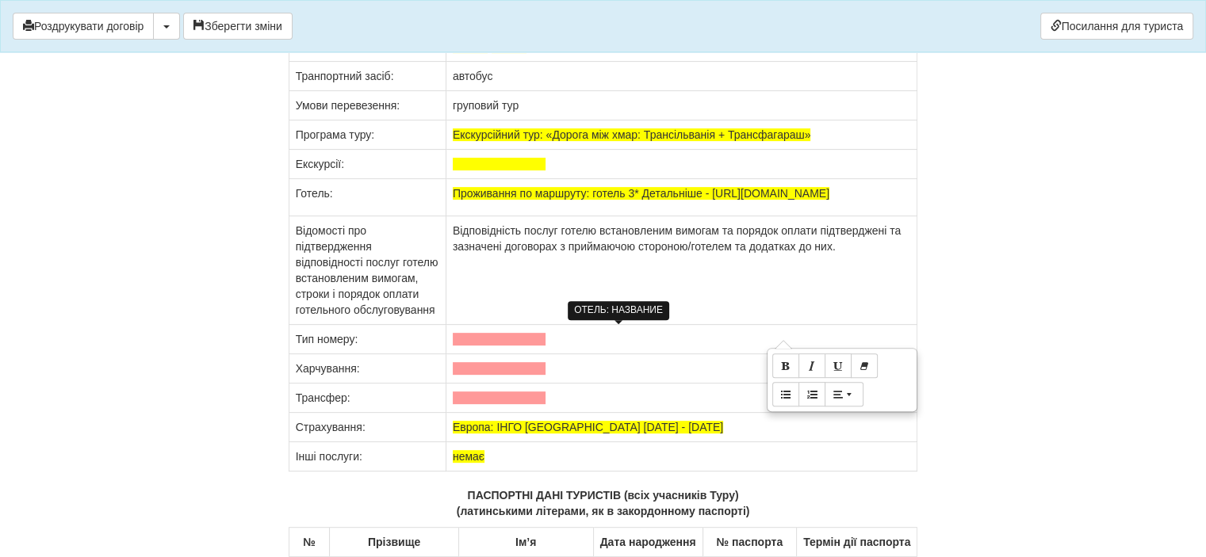
click at [767, 200] on span "Проживання по маршруту: готель 3* Детальніше - https://adriatic-travel.com.ua/t…" at bounding box center [641, 193] width 376 height 13
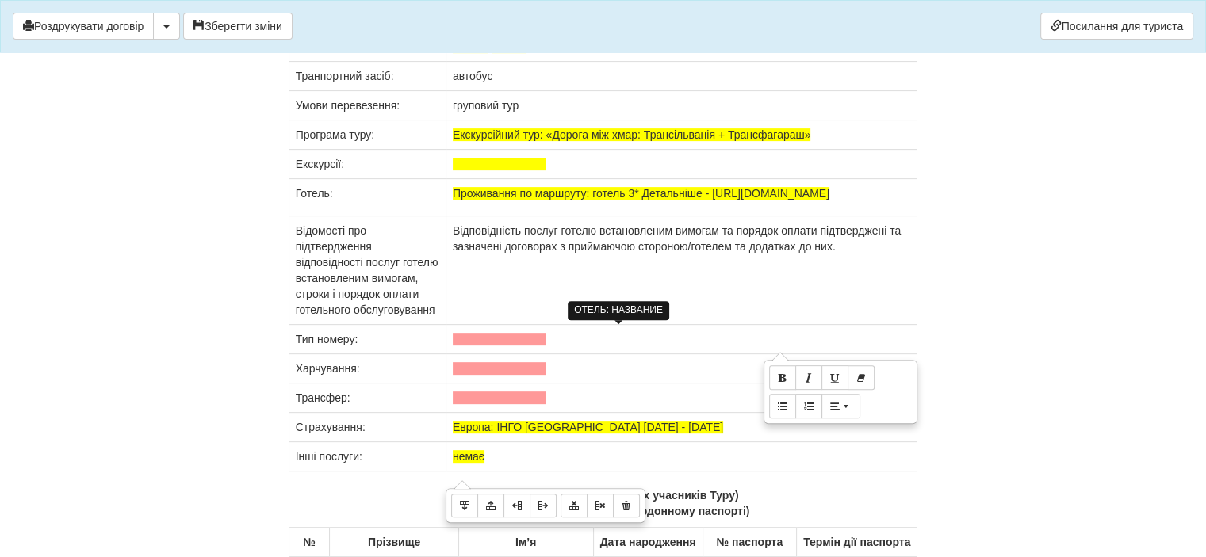
click at [711, 325] on td "Відповідність послуг готелю встановленим вимогам та порядок оплати підтверджені…" at bounding box center [681, 270] width 472 height 109
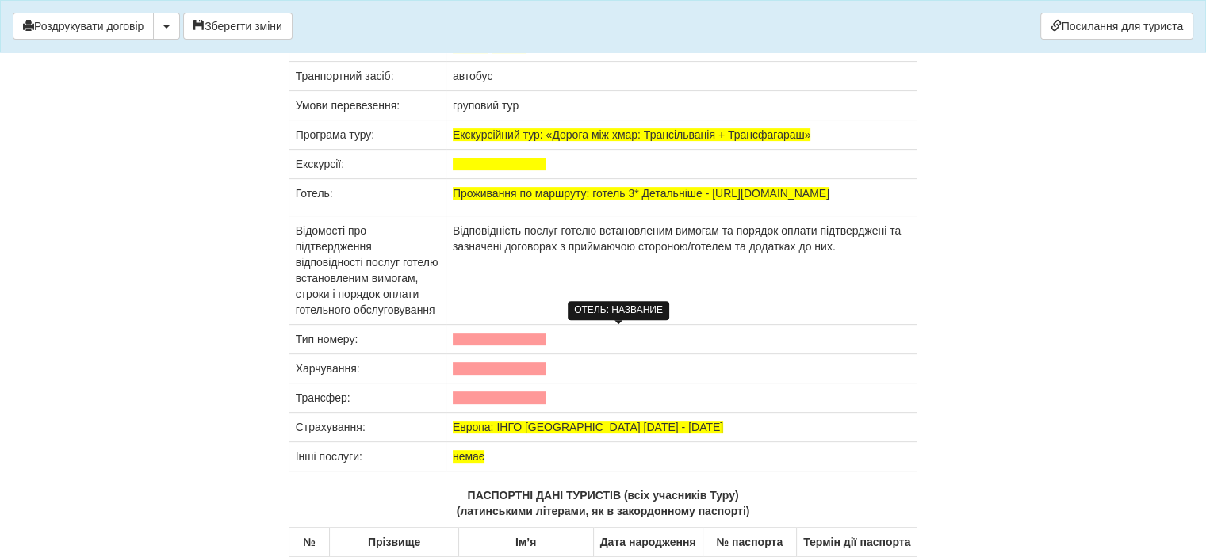
click at [773, 201] on p "Проживання по маршруту: готель 3* Детальніше - https://adriatic-travel.com.ua/t…" at bounding box center [682, 193] width 458 height 16
click at [476, 170] on span at bounding box center [499, 164] width 93 height 13
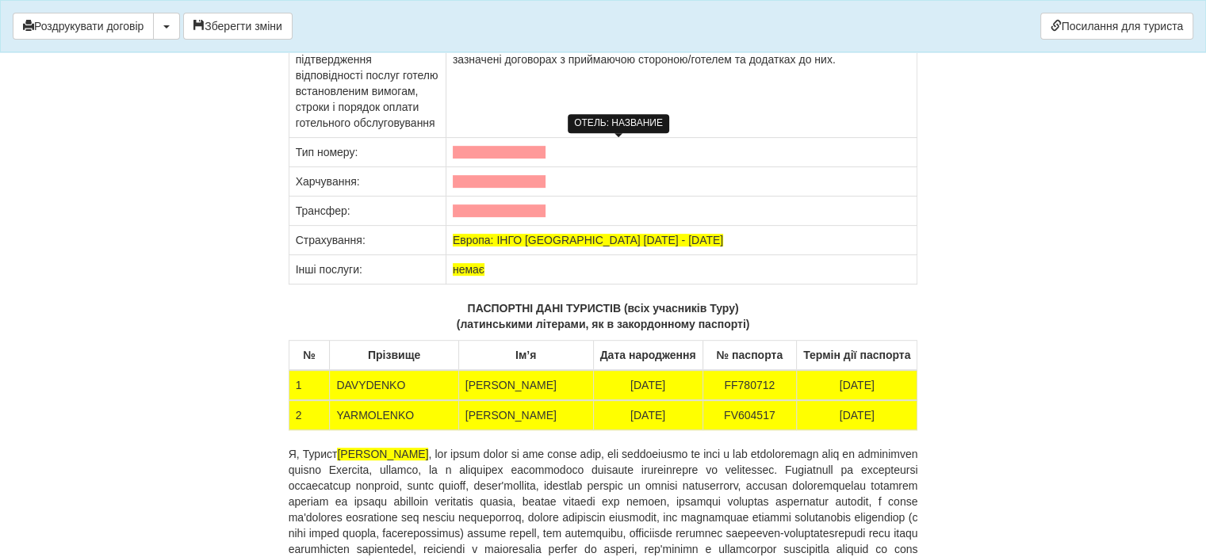
scroll to position [12840, 0]
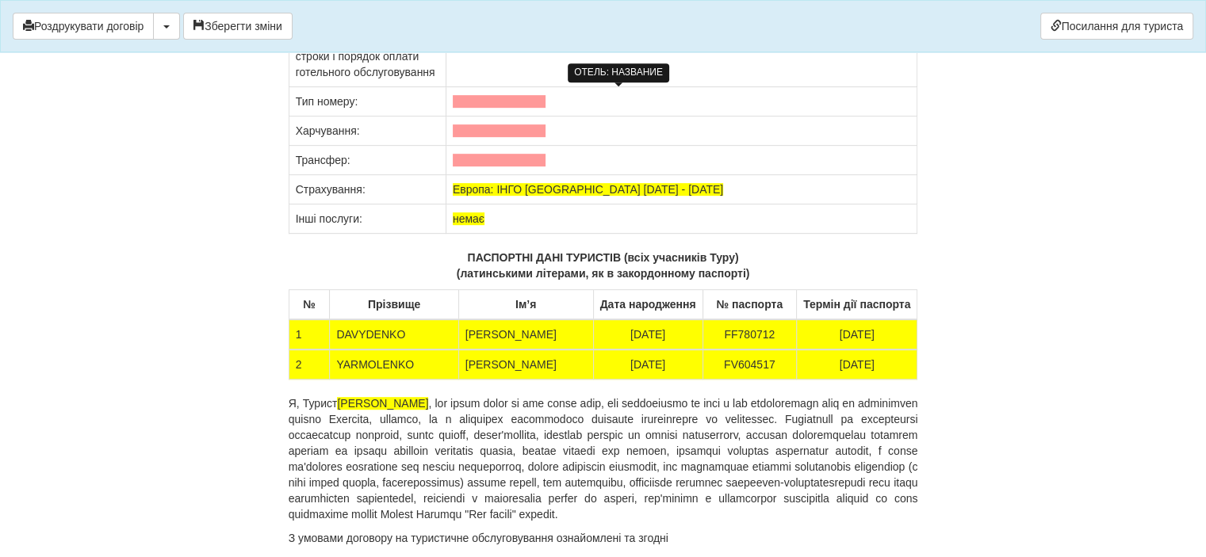
click at [485, 108] on span at bounding box center [499, 101] width 93 height 13
click at [496, 146] on td at bounding box center [681, 131] width 472 height 29
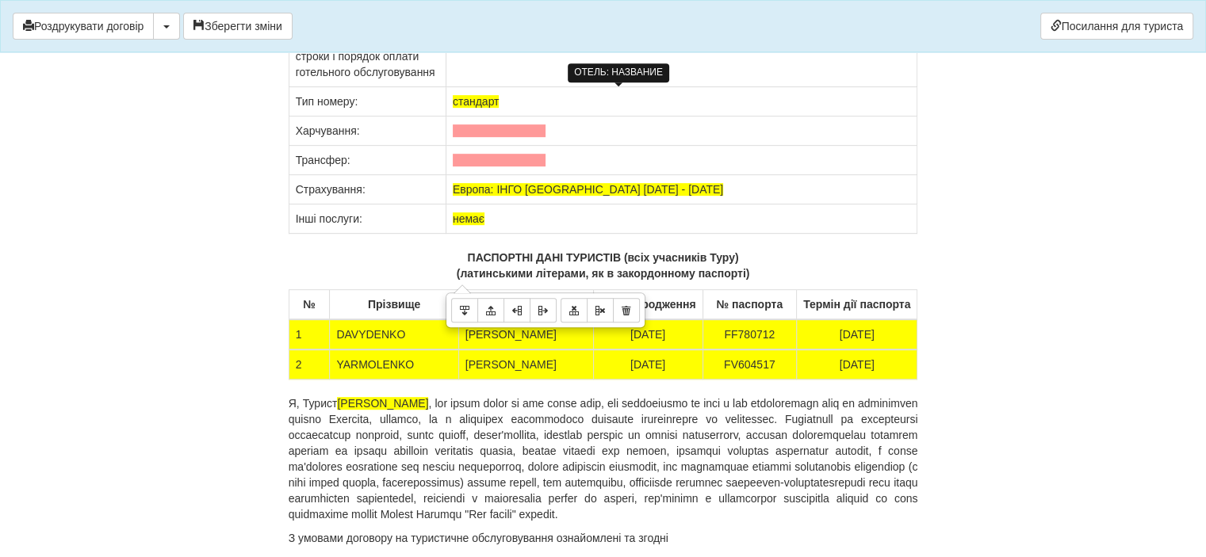
click at [457, 137] on span at bounding box center [499, 130] width 93 height 13
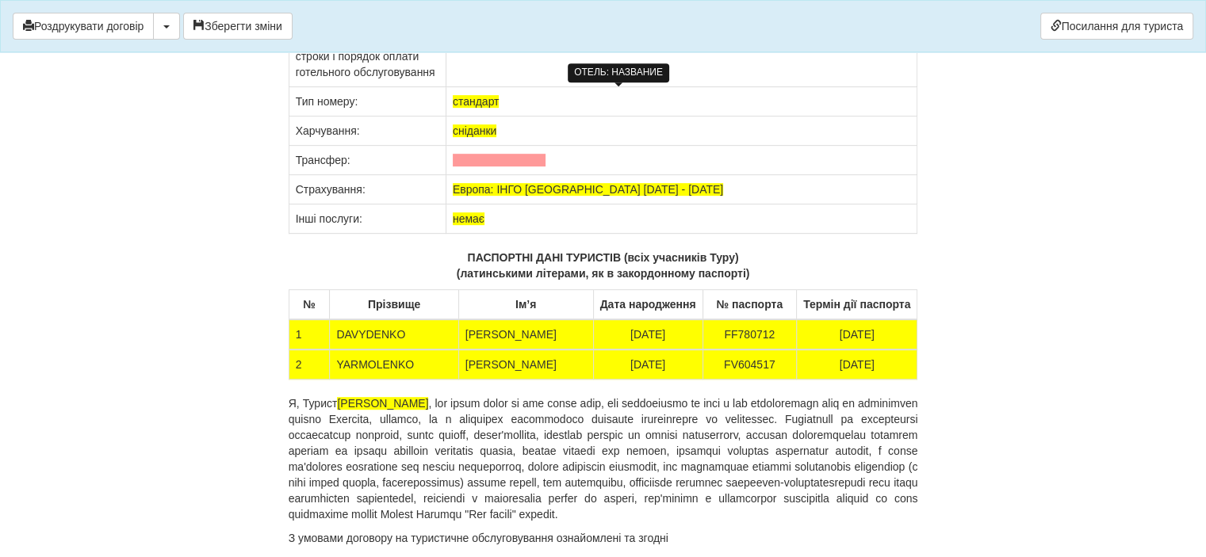
click at [472, 166] on span at bounding box center [499, 160] width 93 height 13
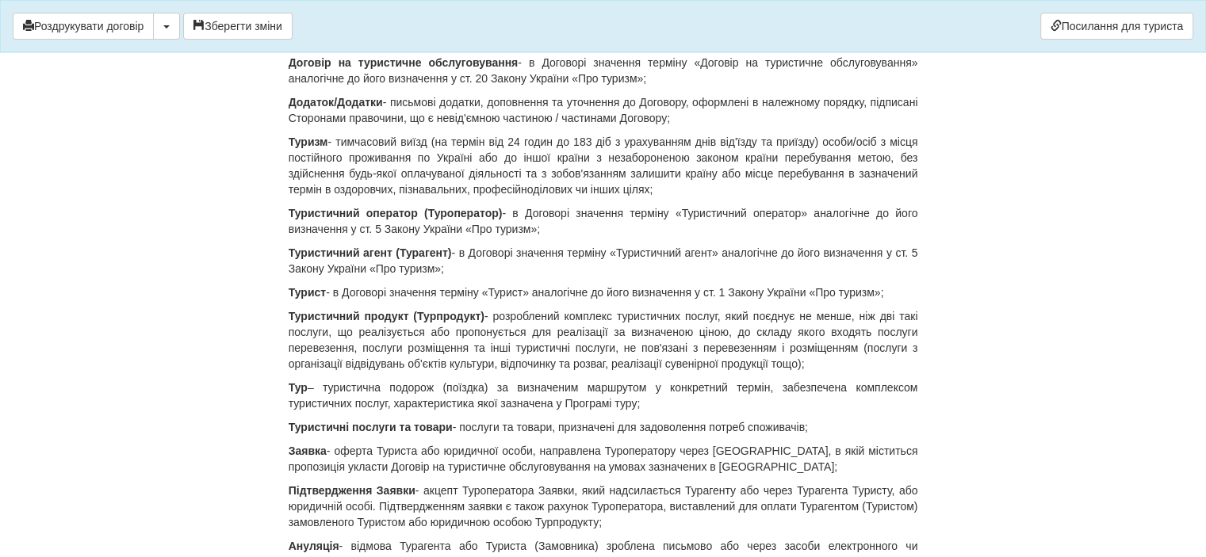
scroll to position [0, 0]
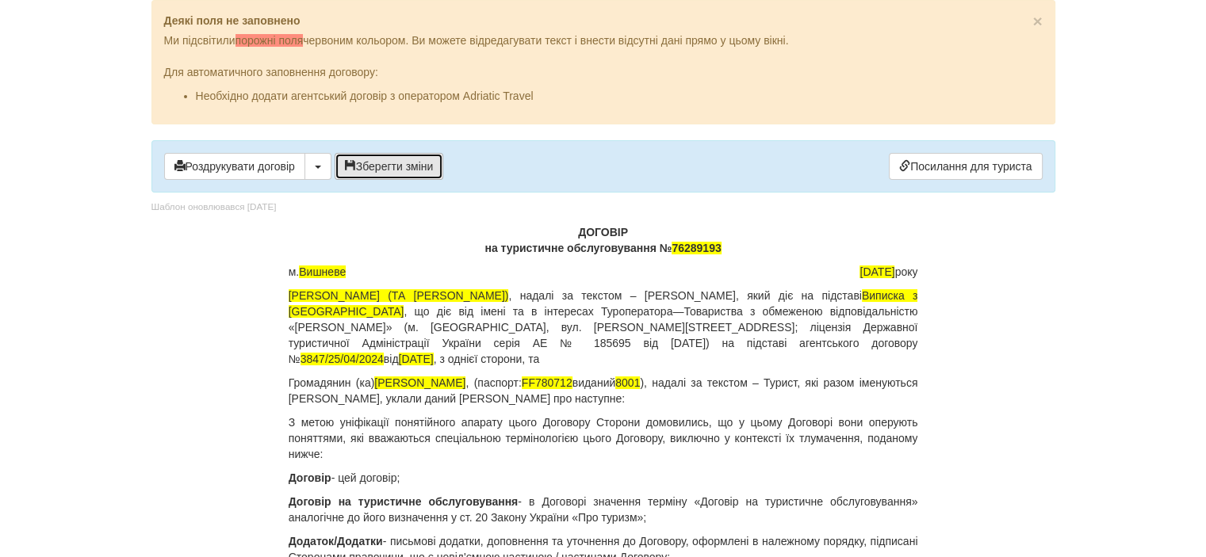
click at [403, 164] on button "Зберегти зміни" at bounding box center [388, 166] width 109 height 27
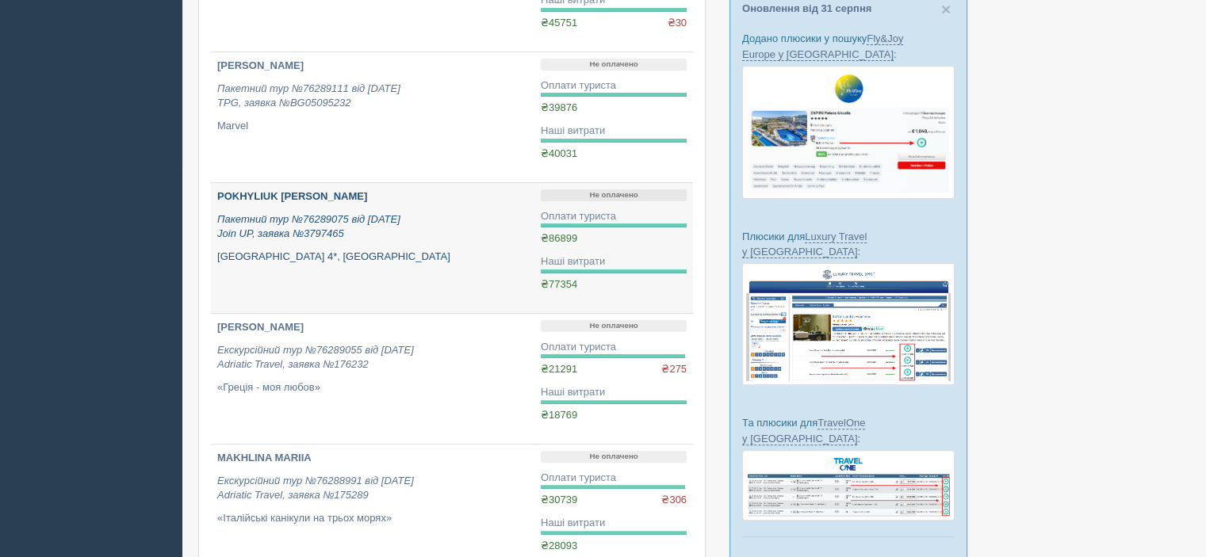
scroll to position [476, 0]
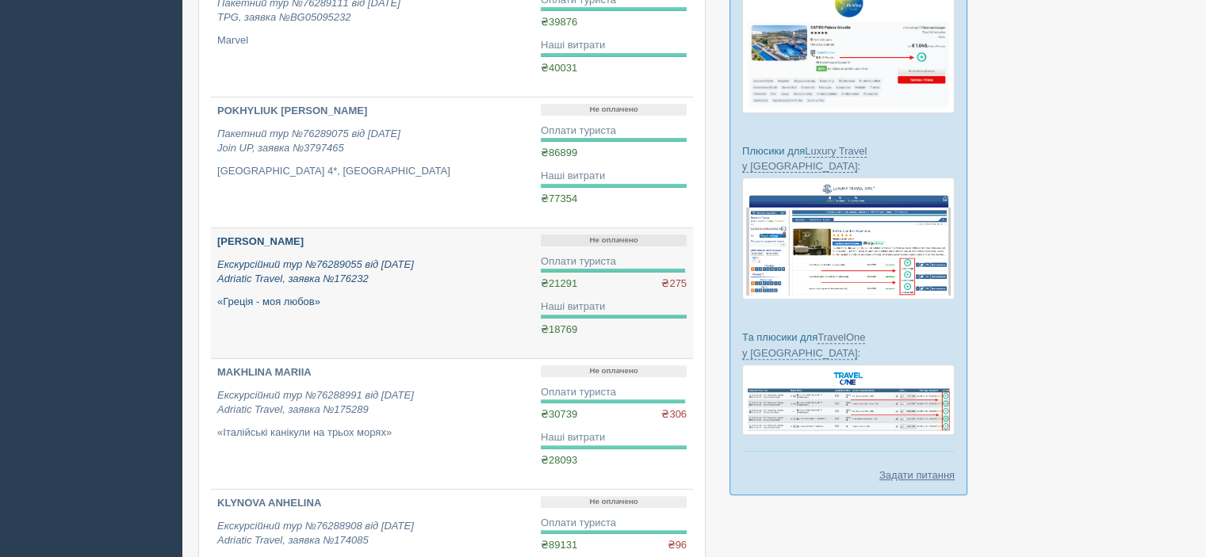
click at [306, 262] on icon "Екскурсійний тур №76289055 від [DATE] Adriatic Travel, заявка №176232" at bounding box center [315, 271] width 197 height 27
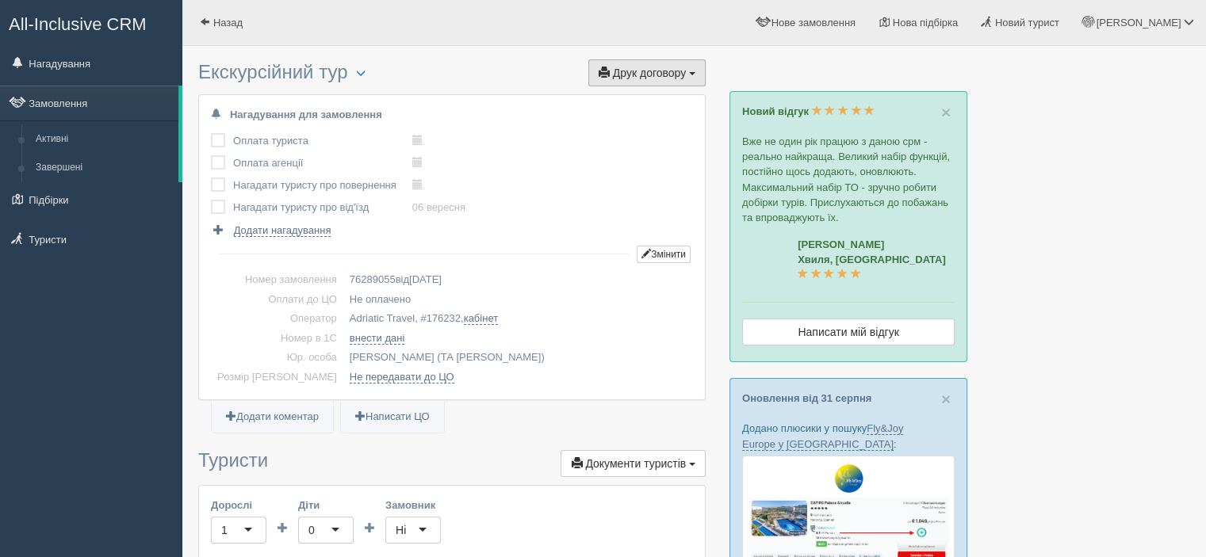
click at [644, 76] on span "Друк договору" at bounding box center [649, 73] width 73 height 13
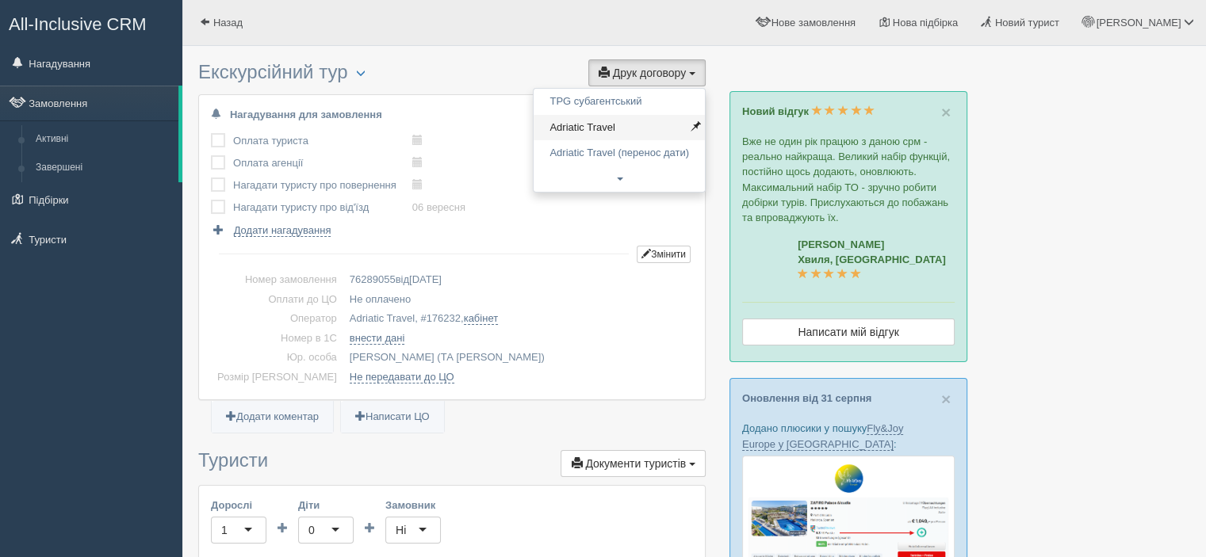
click at [636, 120] on link "Adriatic Travel" at bounding box center [618, 128] width 171 height 26
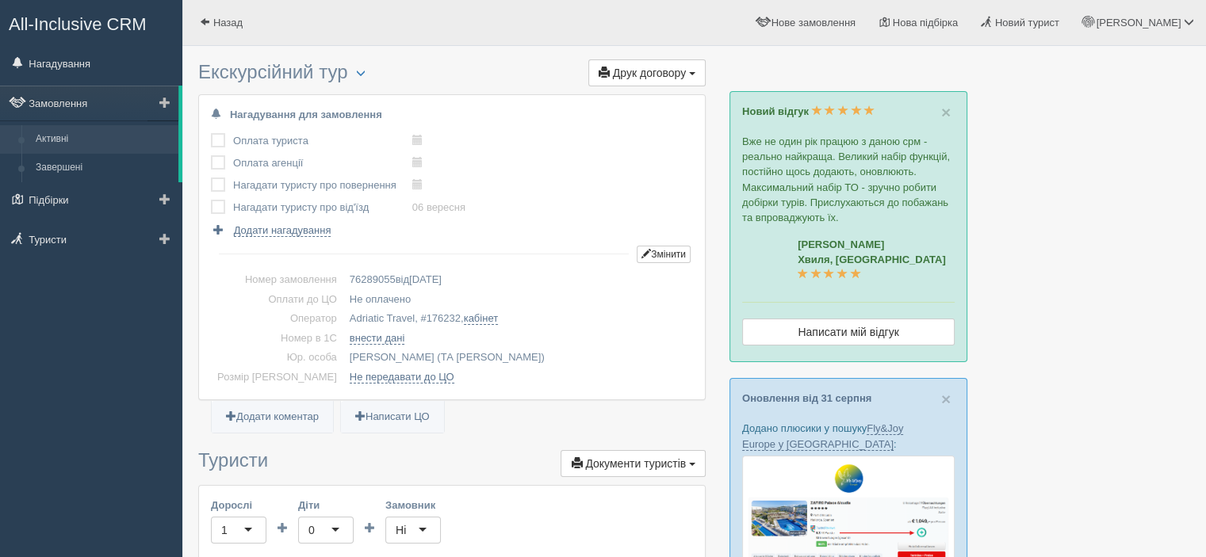
click at [61, 137] on link "Активні" at bounding box center [104, 139] width 150 height 29
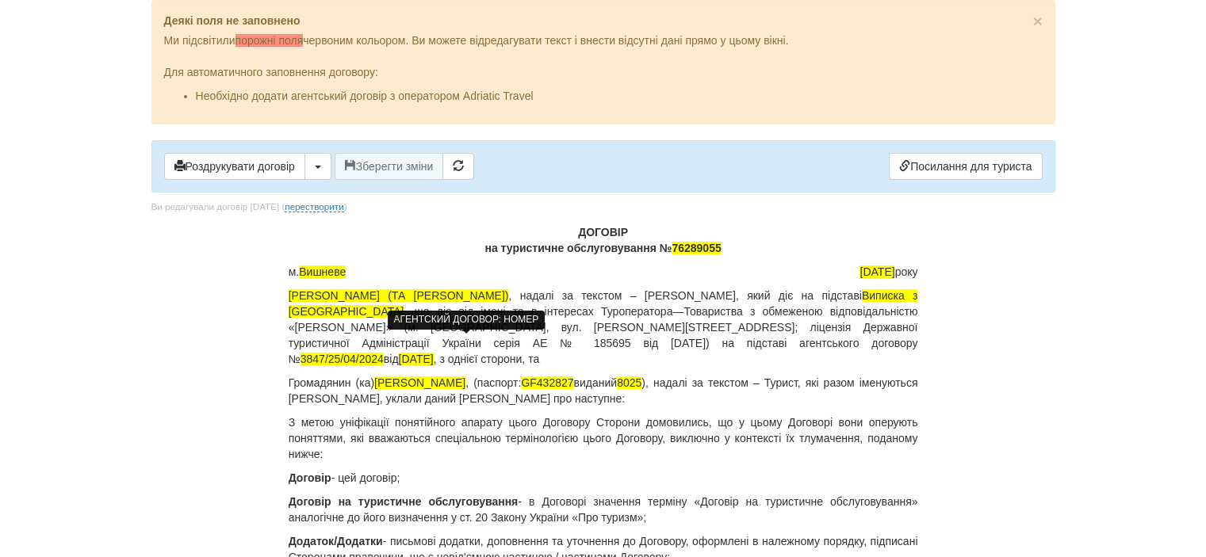
click at [384, 353] on span "3847/25/04/2024" at bounding box center [341, 359] width 83 height 13
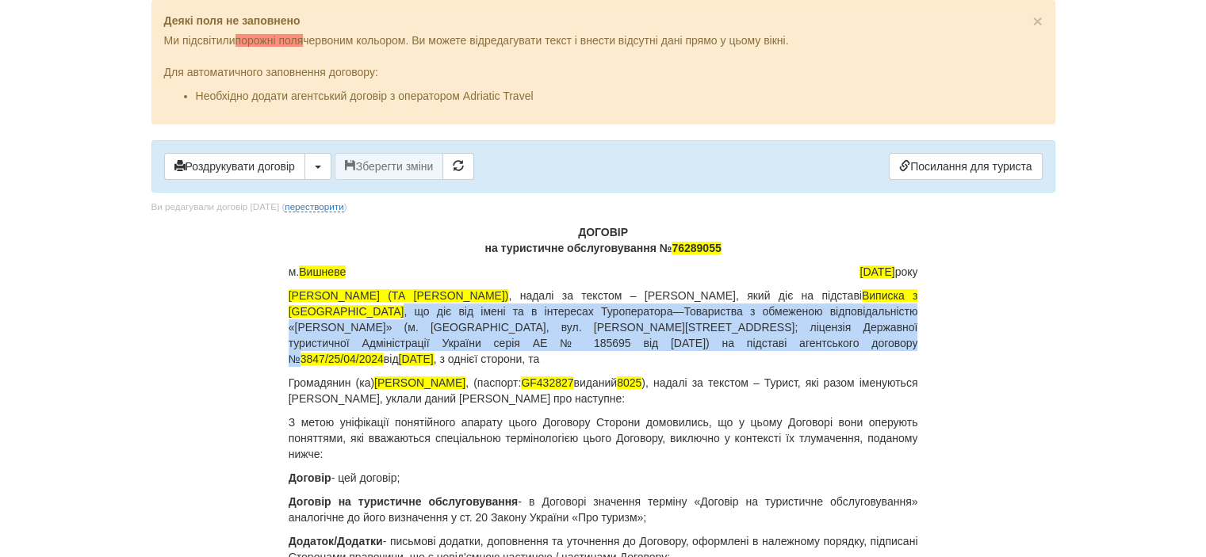
copy p ", що діє від імені та в інтересах Туроператора—Товариства з обмеженою відповіда…"
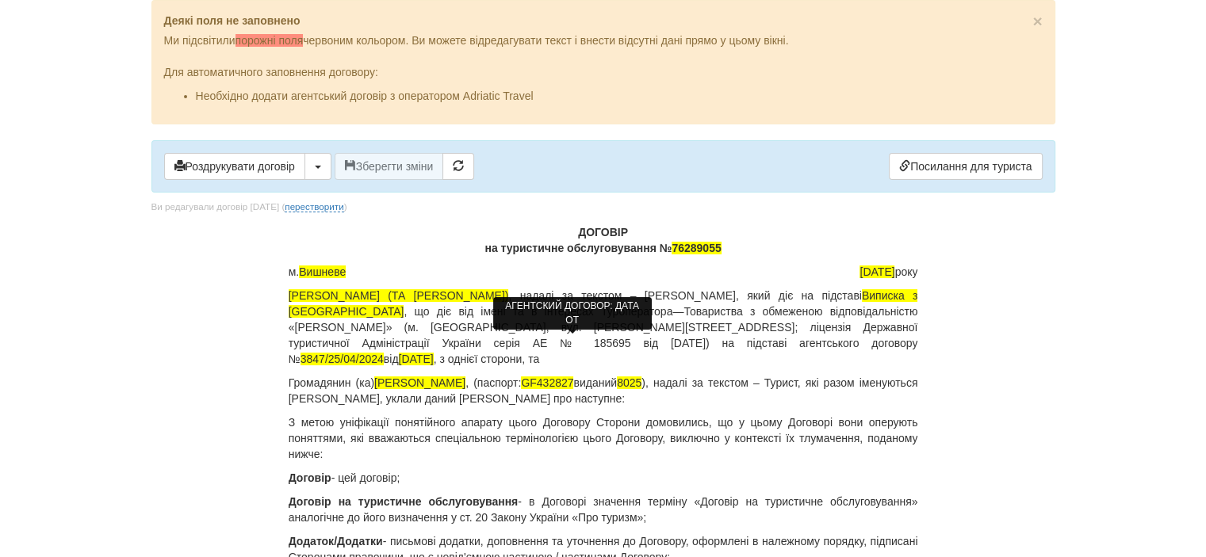
click at [434, 353] on span "[DATE]" at bounding box center [416, 359] width 35 height 13
copy p "від"
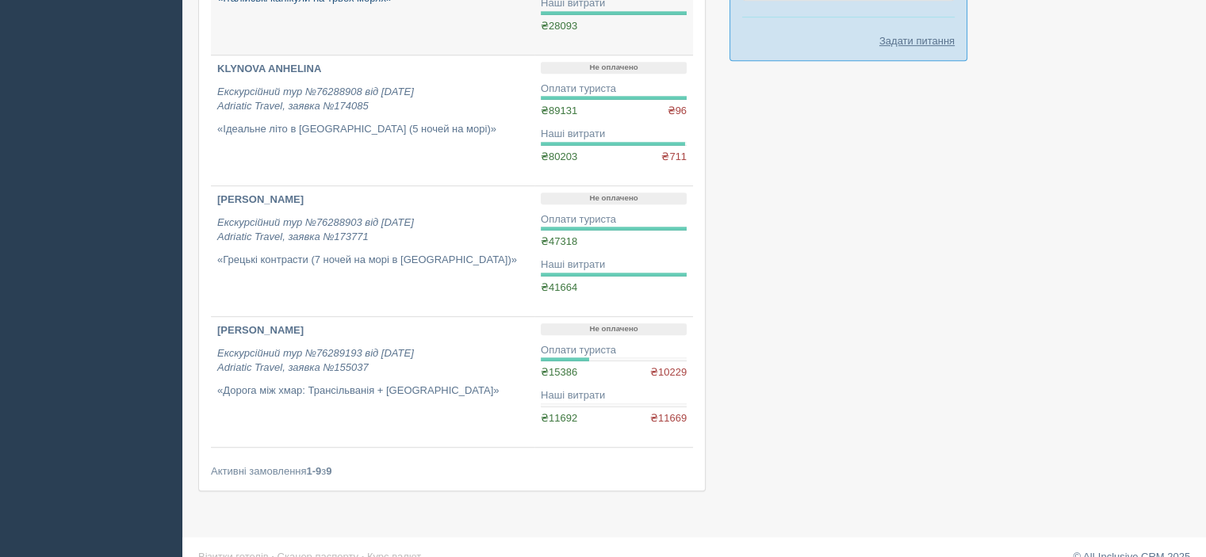
scroll to position [929, 0]
